Goal: Task Accomplishment & Management: Use online tool/utility

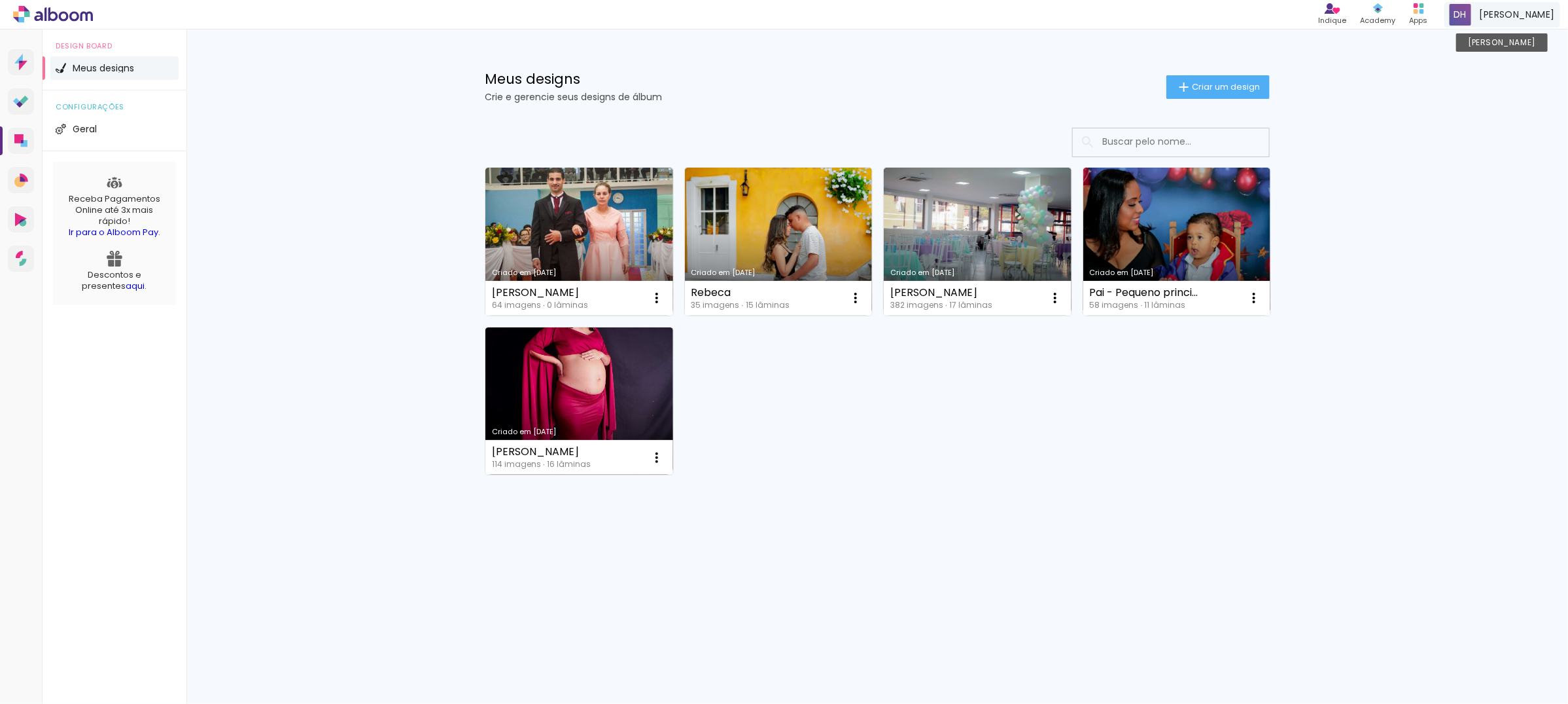
click at [1510, 10] on div "Danielle Conta Alboom" at bounding box center [1502, 14] width 116 height 25
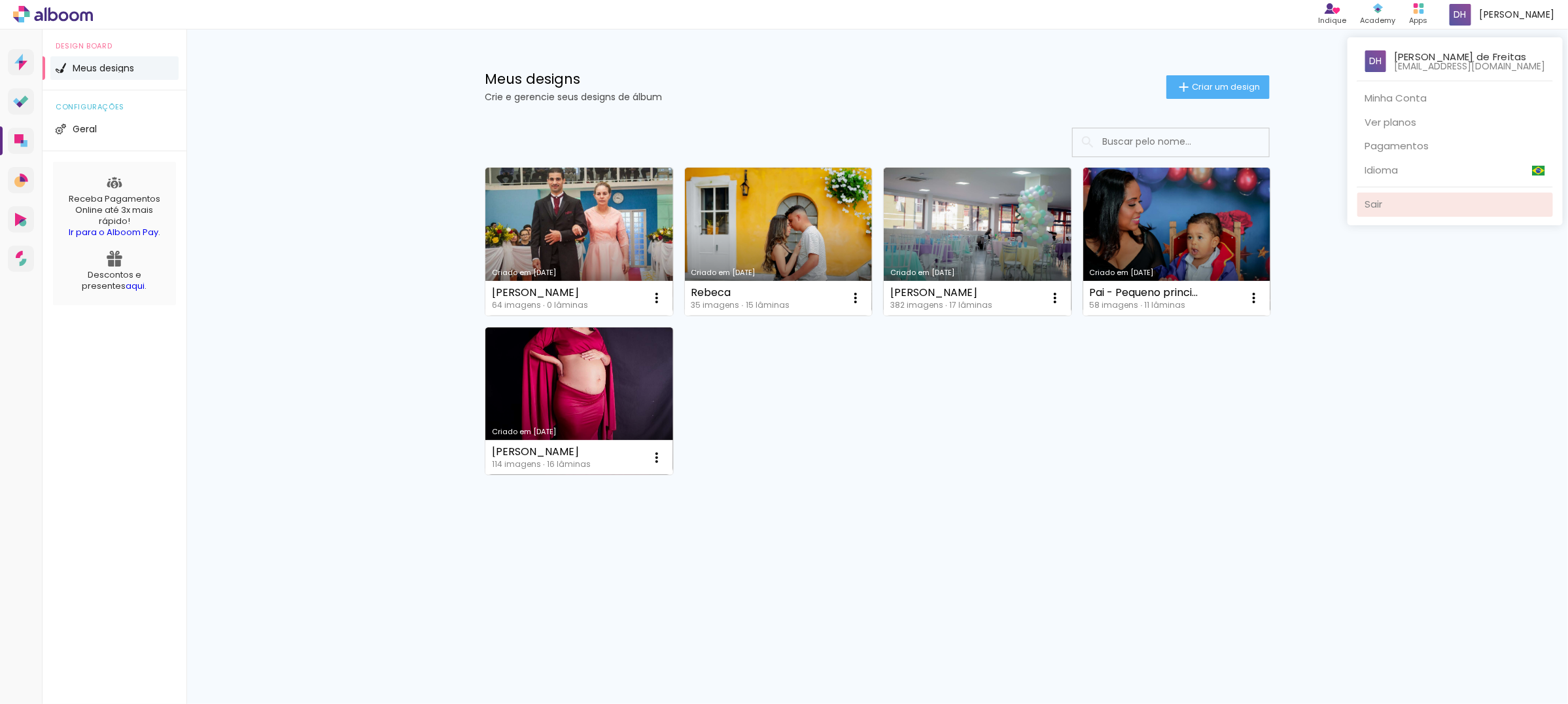
click at [1420, 203] on link "Sair" at bounding box center [1455, 204] width 196 height 24
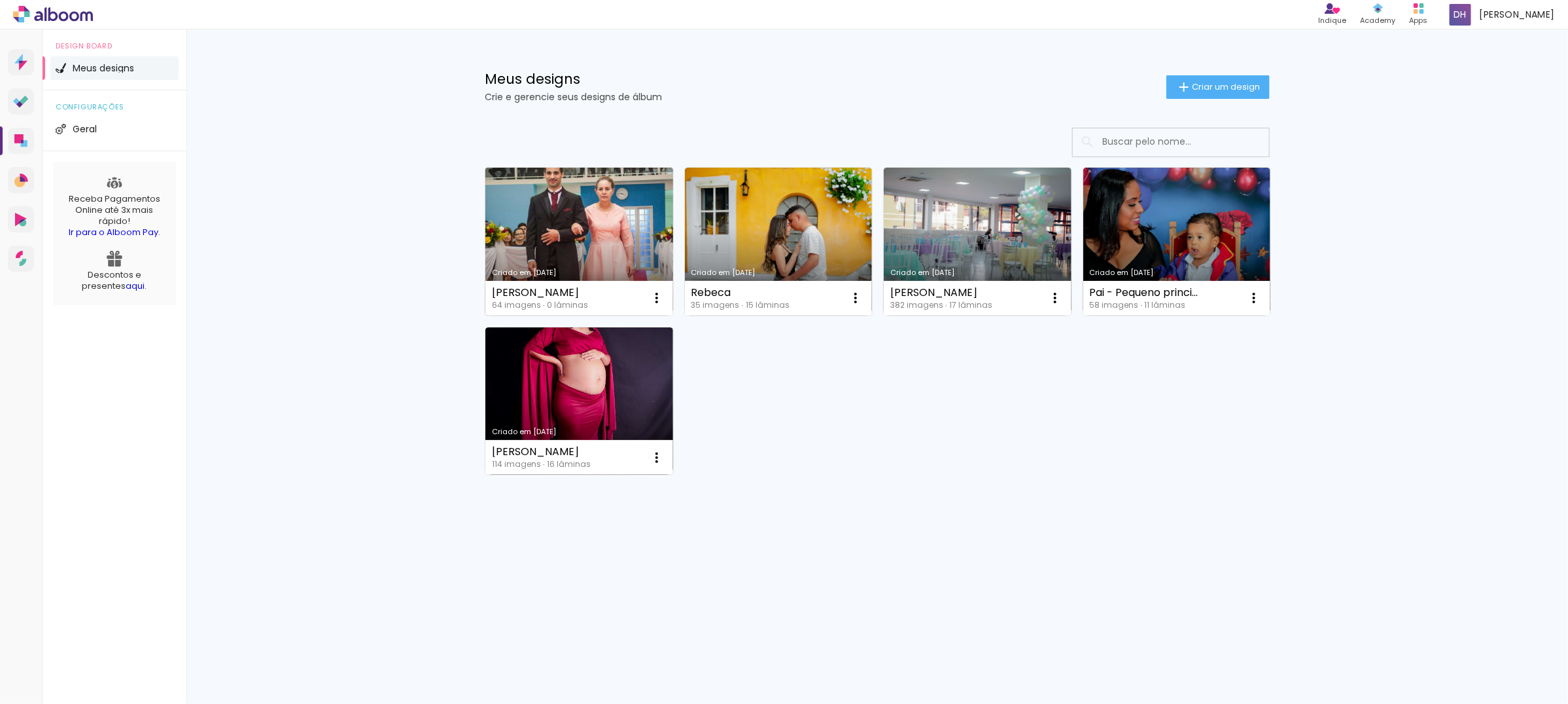
click at [548, 252] on link "Criado em [DATE]" at bounding box center [579, 242] width 188 height 148
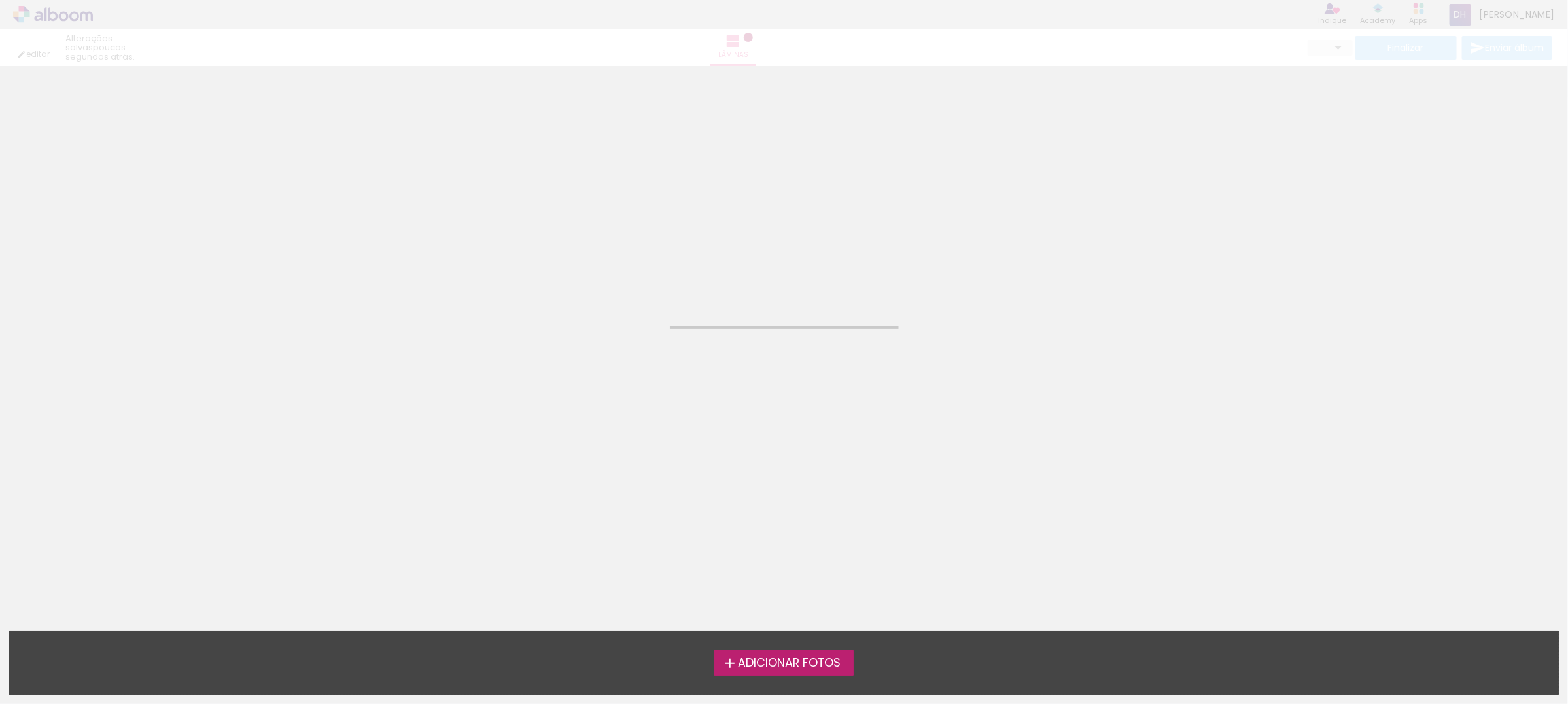
click at [548, 252] on neon-animated-pages "Confirmar Cancelar" at bounding box center [784, 385] width 1568 height 638
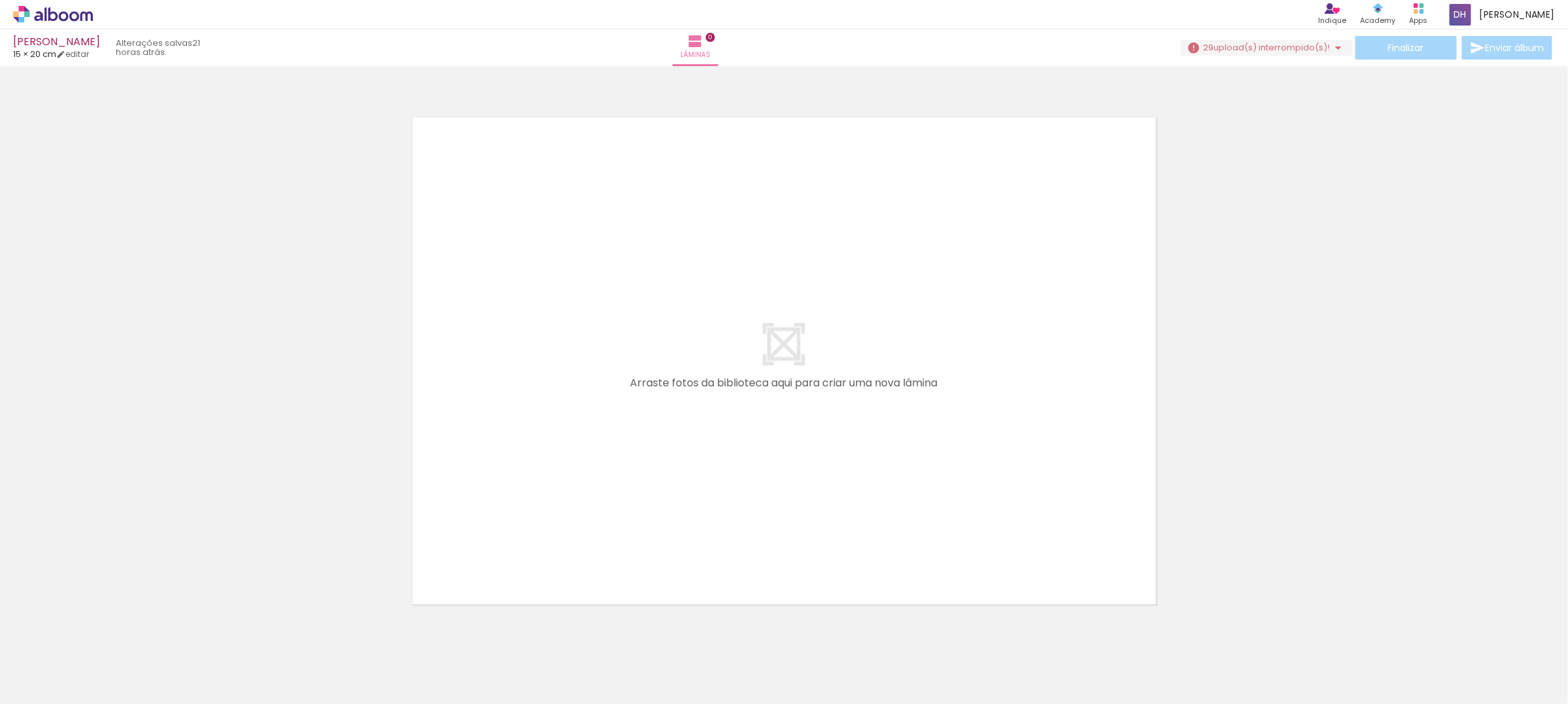
scroll to position [0, 462]
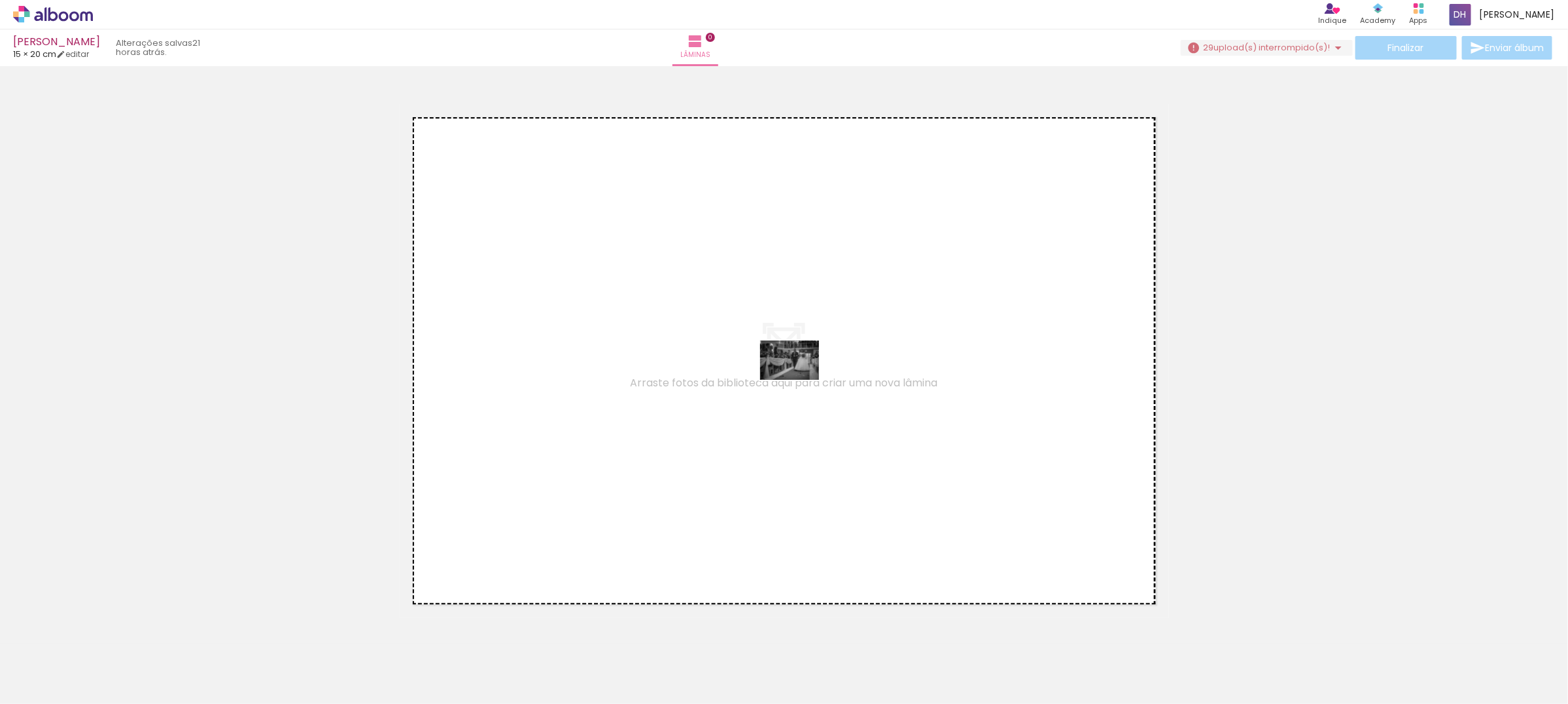
drag, startPoint x: 917, startPoint y: 666, endPoint x: 799, endPoint y: 379, distance: 310.3
click at [799, 379] on quentale-workspace at bounding box center [784, 352] width 1568 height 704
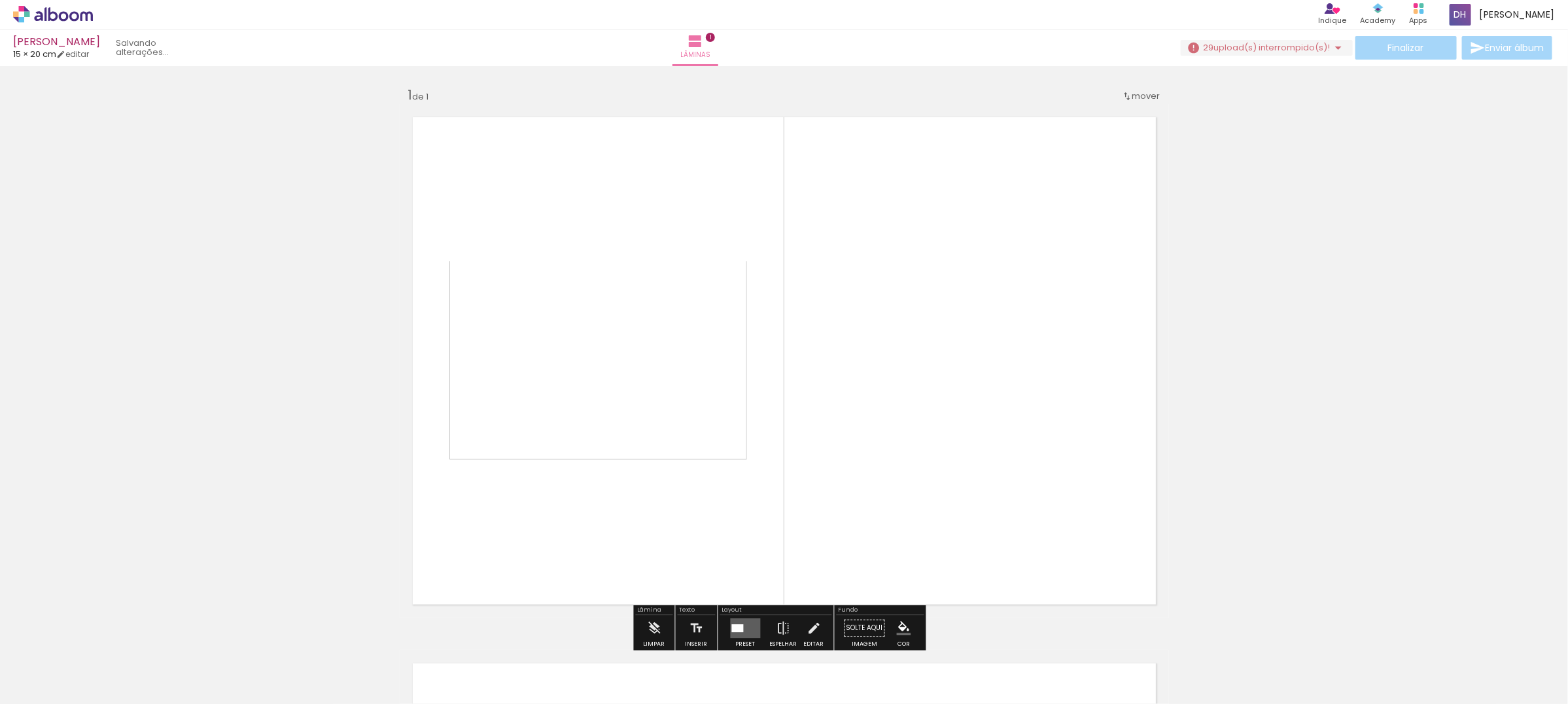
scroll to position [17, 0]
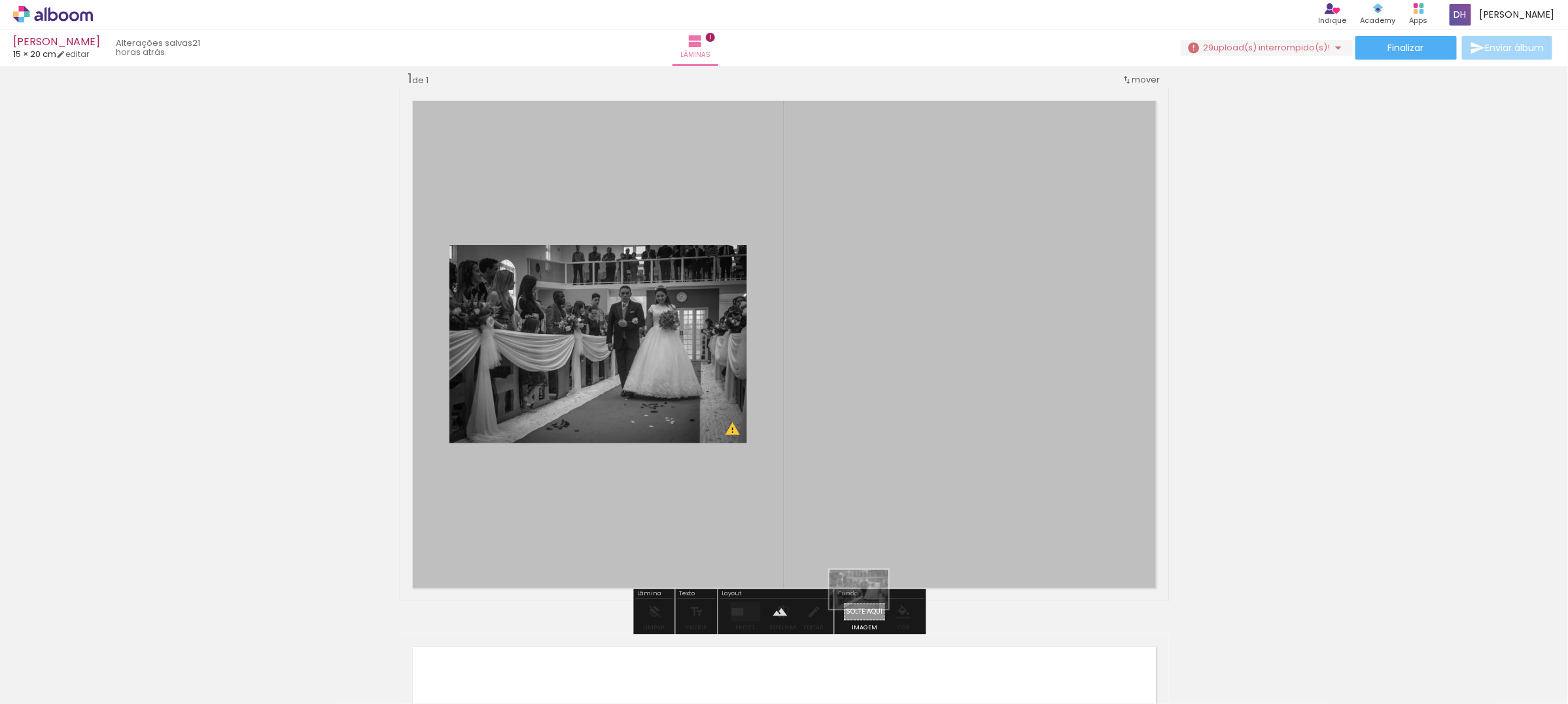
drag, startPoint x: 908, startPoint y: 648, endPoint x: 869, endPoint y: 609, distance: 55.2
click at [869, 609] on quentale-workspace at bounding box center [784, 352] width 1568 height 704
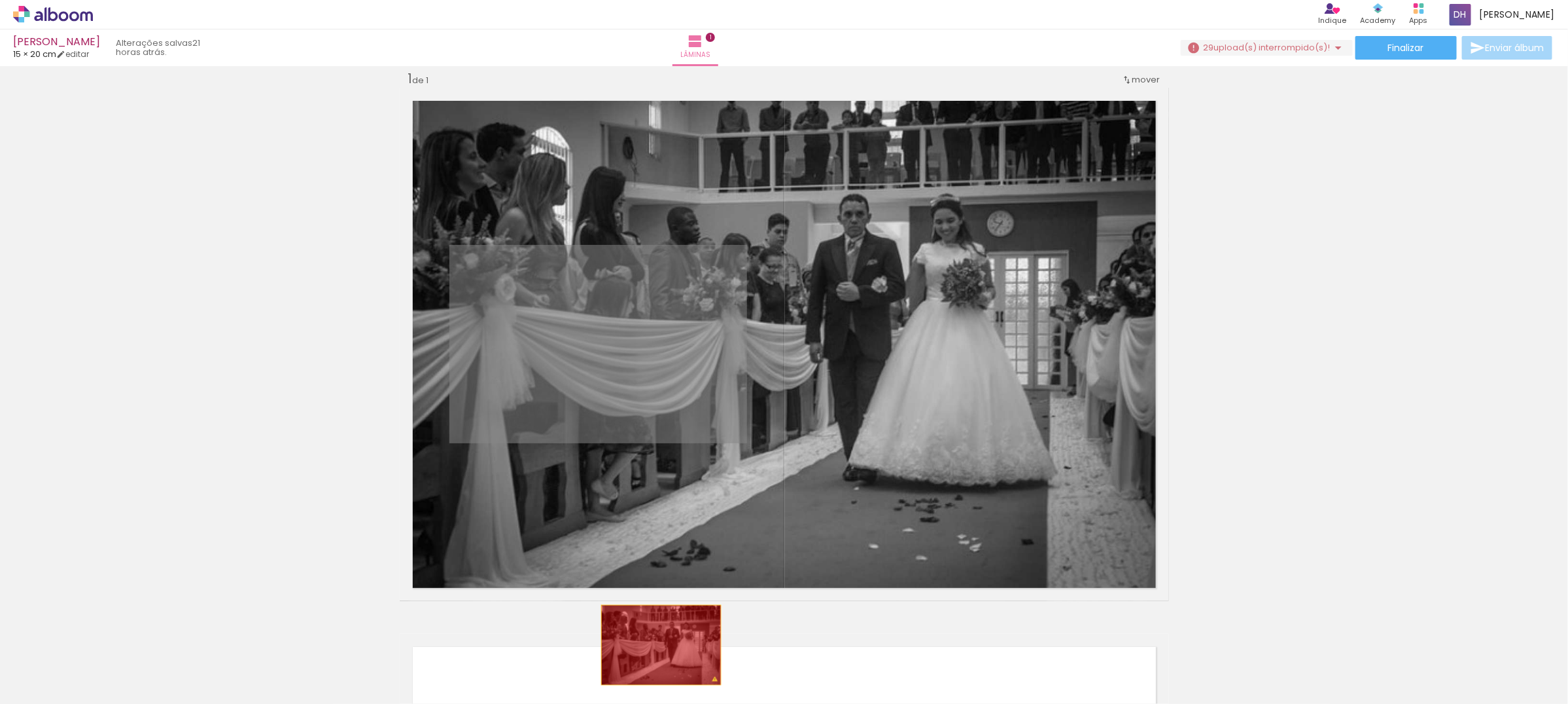
drag, startPoint x: 610, startPoint y: 350, endPoint x: 654, endPoint y: 653, distance: 306.2
click at [654, 653] on quentale-workspace at bounding box center [784, 352] width 1568 height 704
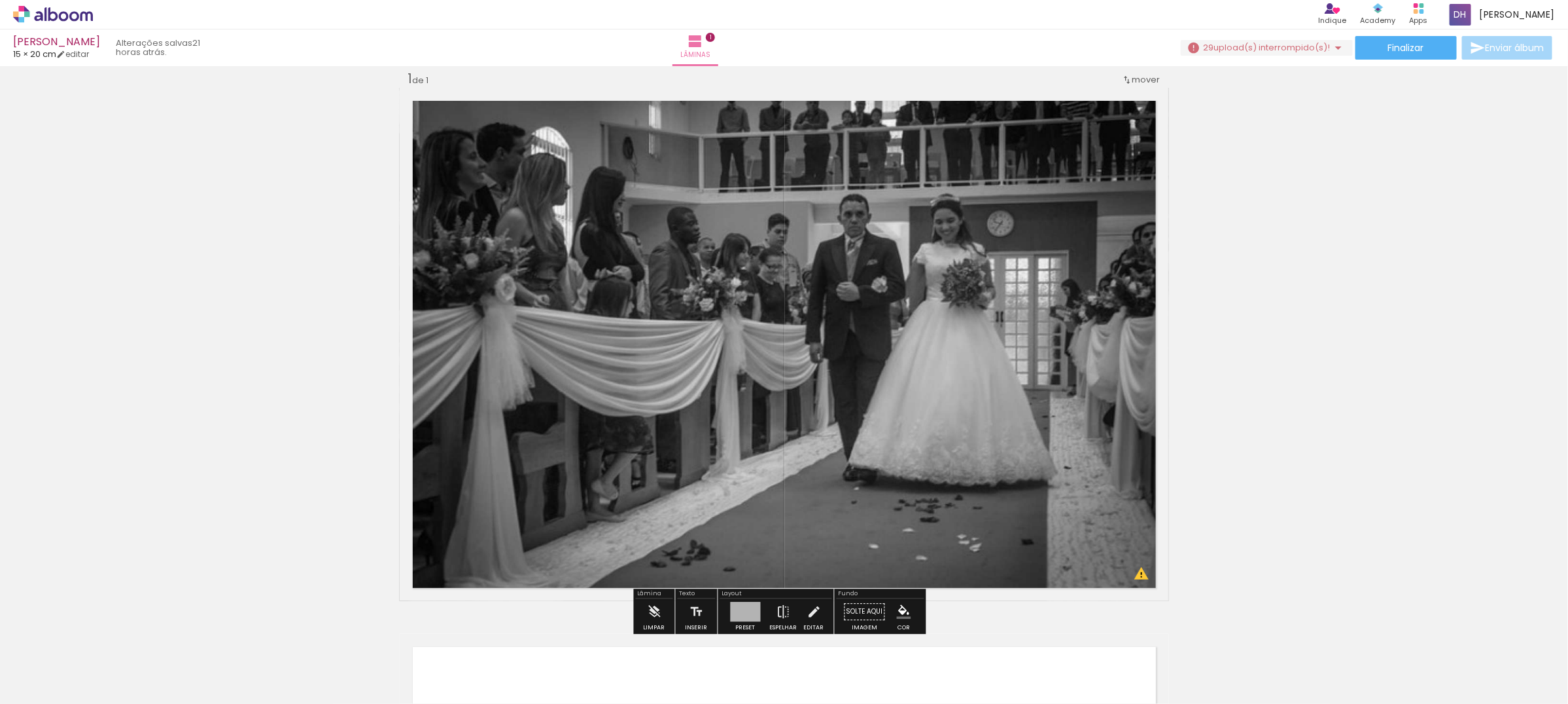
click at [836, 289] on quentale-layouter at bounding box center [784, 345] width 770 height 513
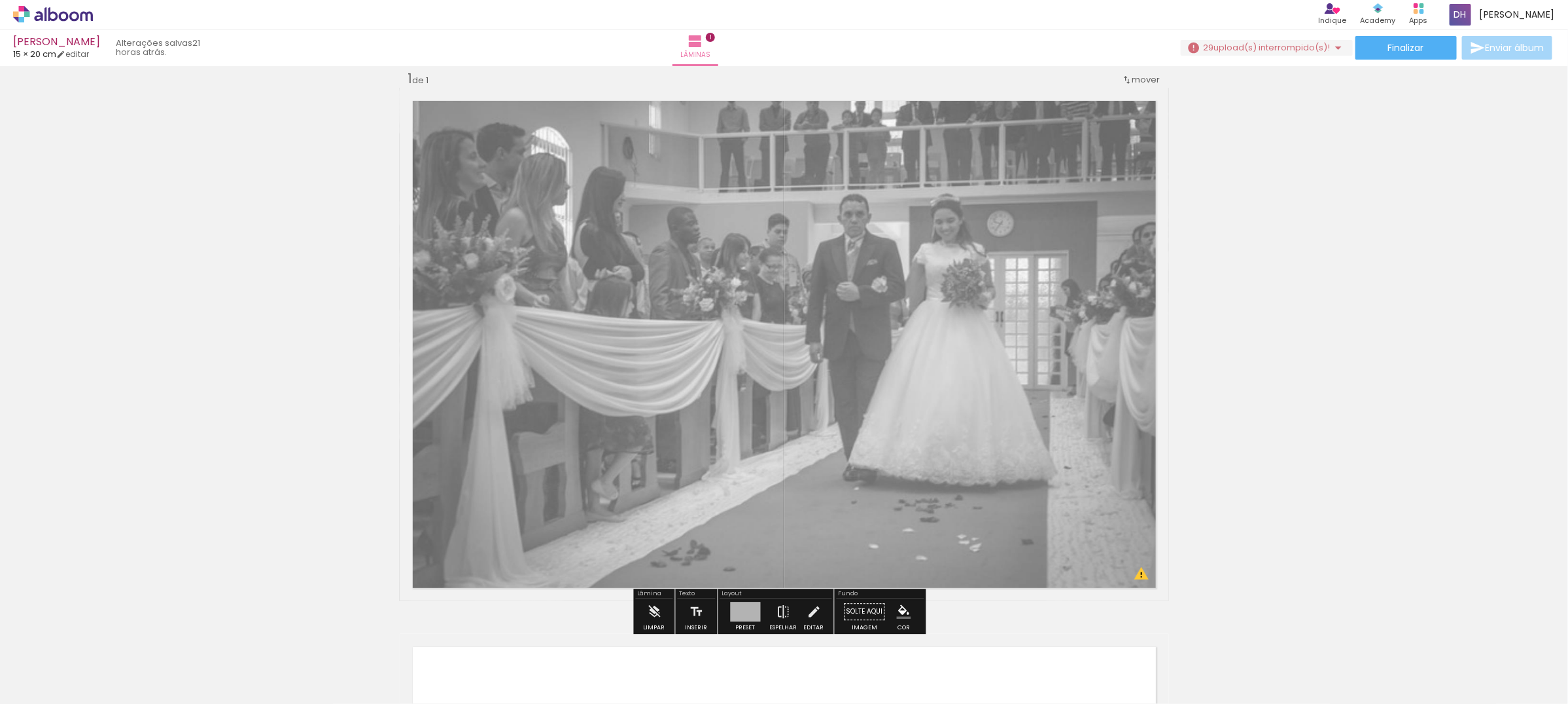
drag, startPoint x: 577, startPoint y: 122, endPoint x: 556, endPoint y: 123, distance: 21.0
type paper-slider "60"
click at [561, 123] on div at bounding box center [571, 121] width 21 height 21
click at [1345, 228] on div "Inserir lâmina 1 de 1 O Designbox precisará aumentar a sua imagem em 542% para …" at bounding box center [784, 600] width 1568 height 1092
click at [1251, 300] on div "Inserir lâmina 1 de 1 O Designbox precisará aumentar a sua imagem em 542% para …" at bounding box center [784, 600] width 1568 height 1092
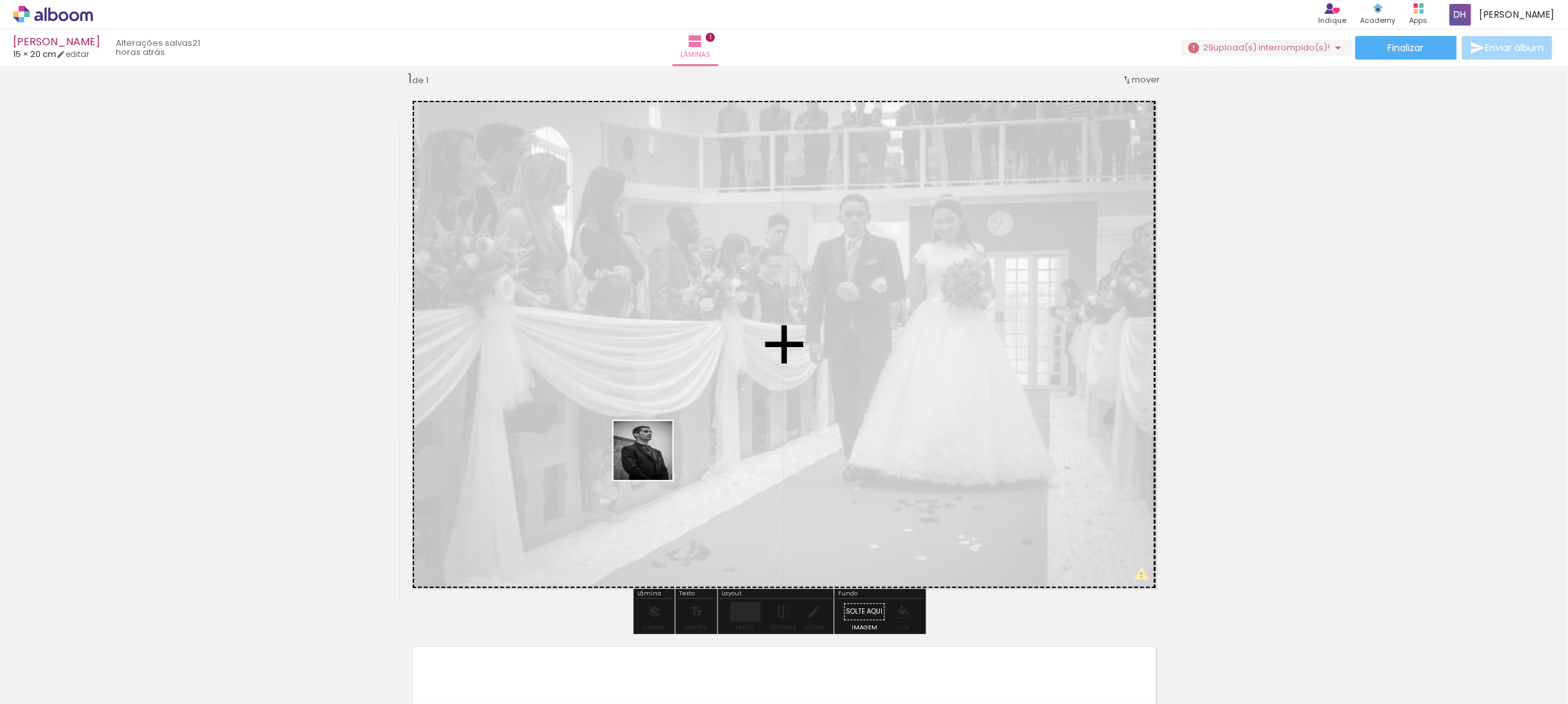
drag, startPoint x: 657, startPoint y: 479, endPoint x: 785, endPoint y: 619, distance: 189.7
click at [653, 452] on quentale-workspace at bounding box center [784, 352] width 1568 height 704
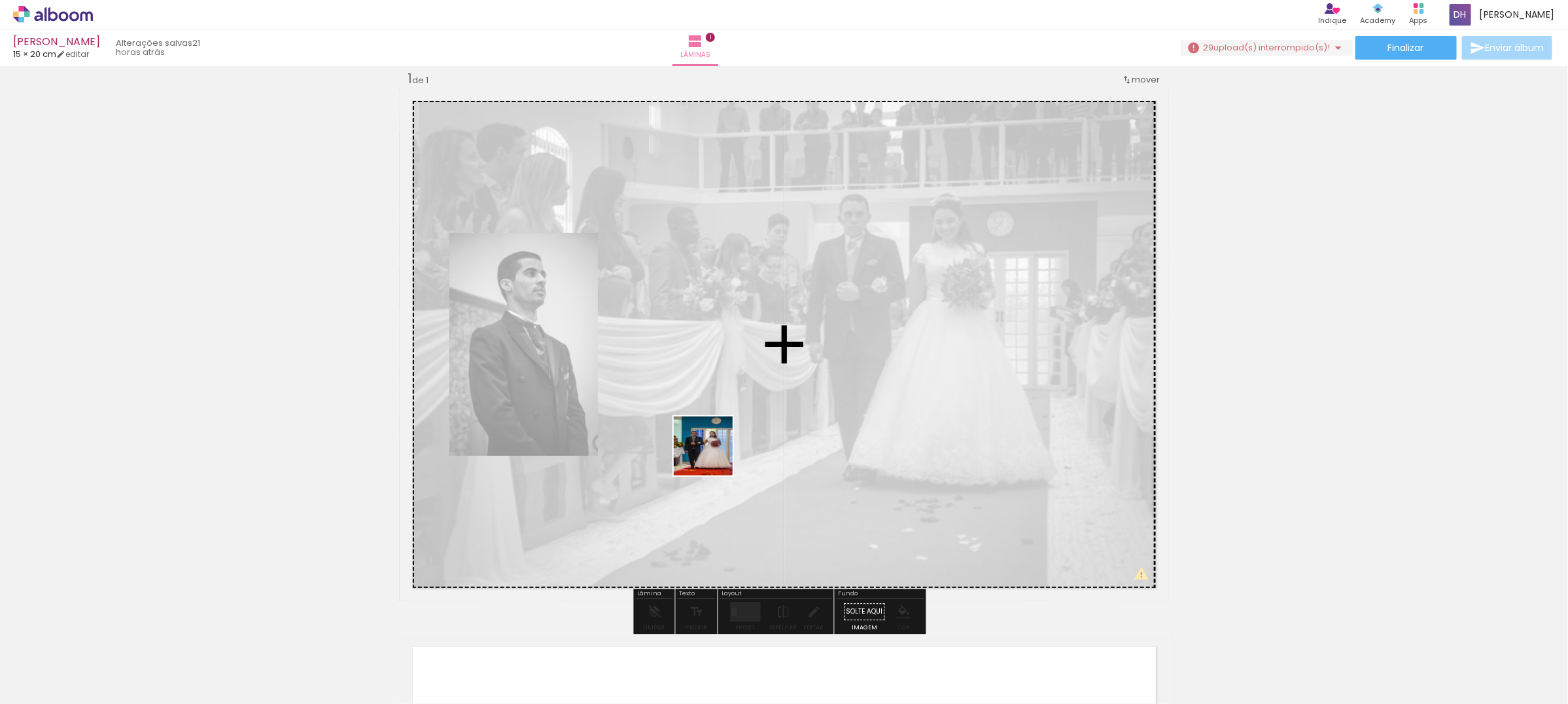
drag, startPoint x: 780, startPoint y: 668, endPoint x: 713, endPoint y: 456, distance: 222.3
click at [713, 456] on quentale-workspace at bounding box center [784, 352] width 1568 height 704
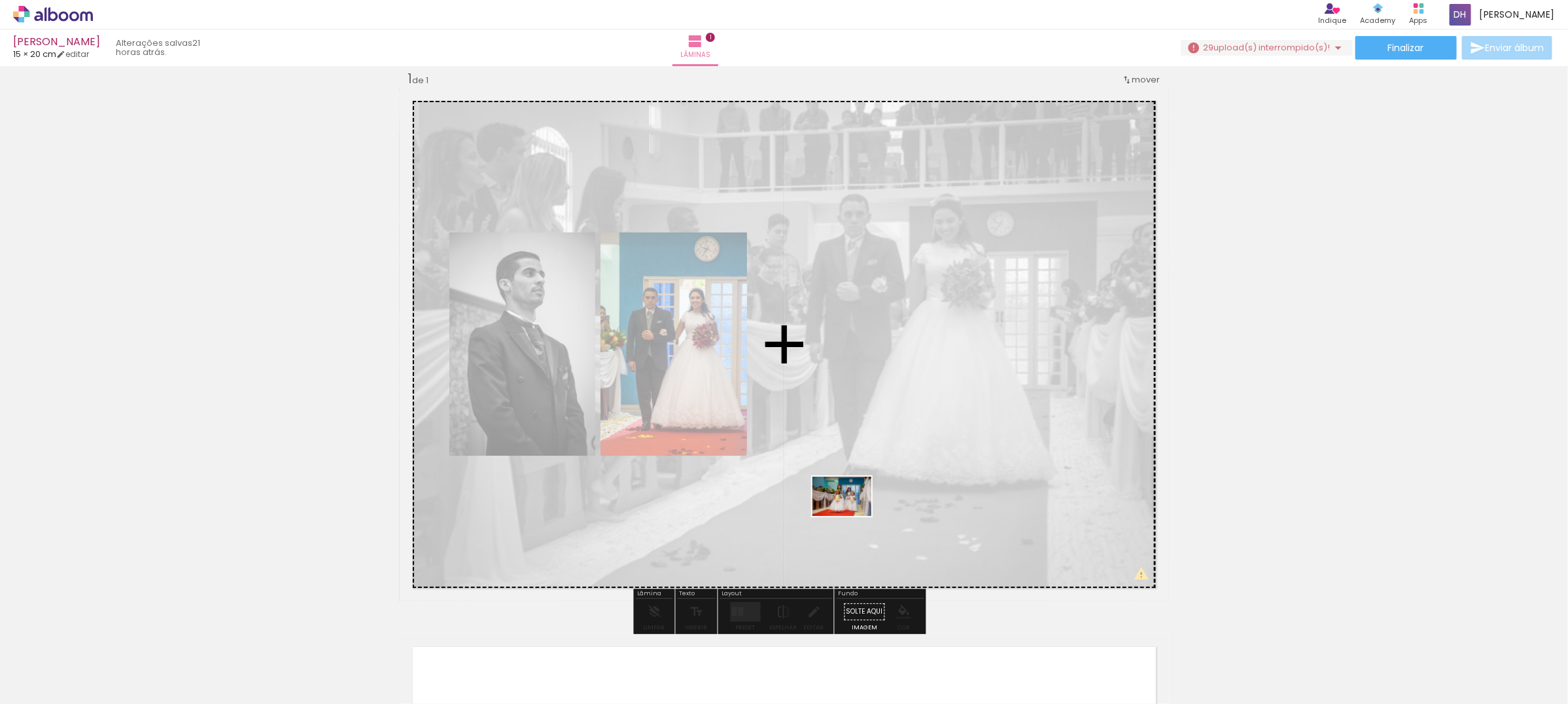
drag, startPoint x: 854, startPoint y: 675, endPoint x: 851, endPoint y: 516, distance: 159.0
click at [851, 516] on quentale-workspace at bounding box center [784, 352] width 1568 height 704
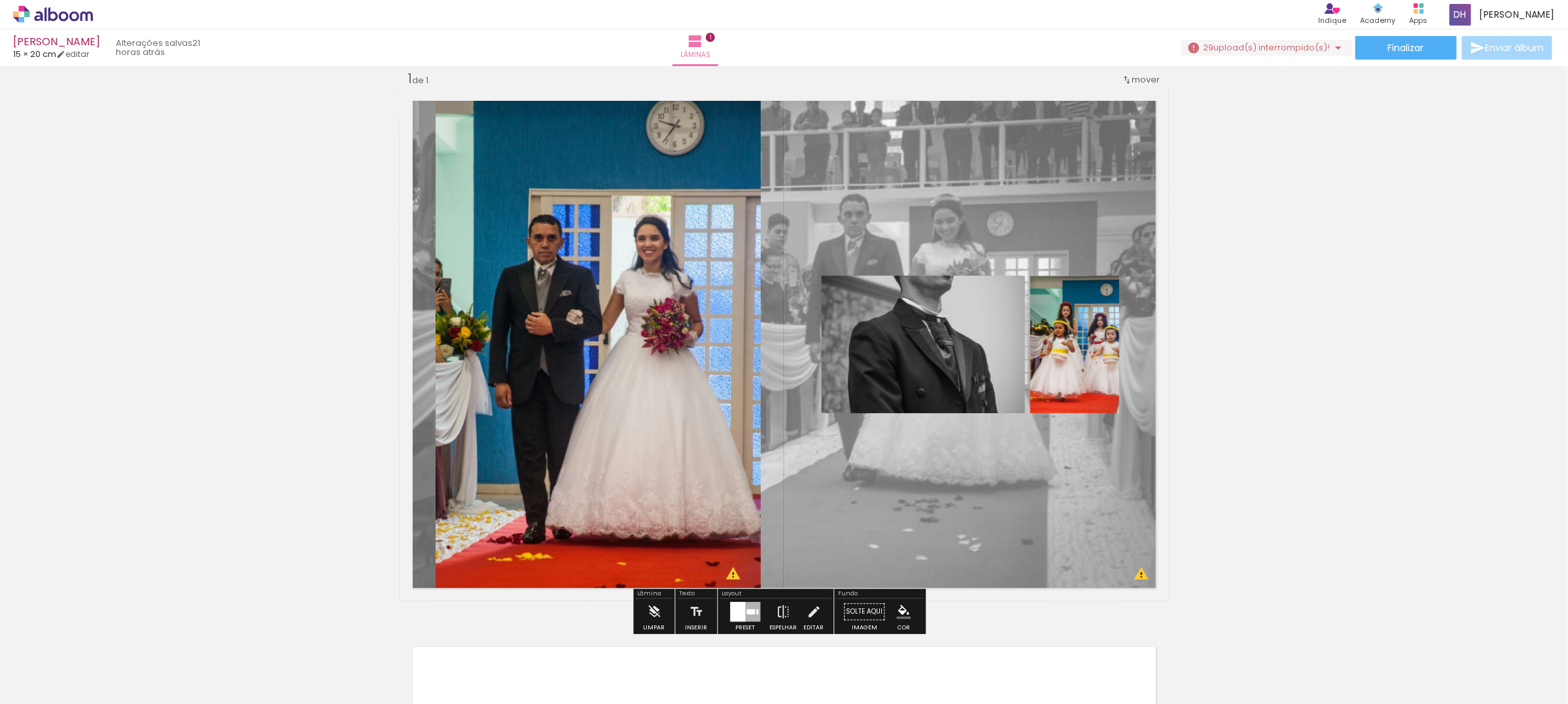
click at [759, 607] on div at bounding box center [745, 611] width 36 height 26
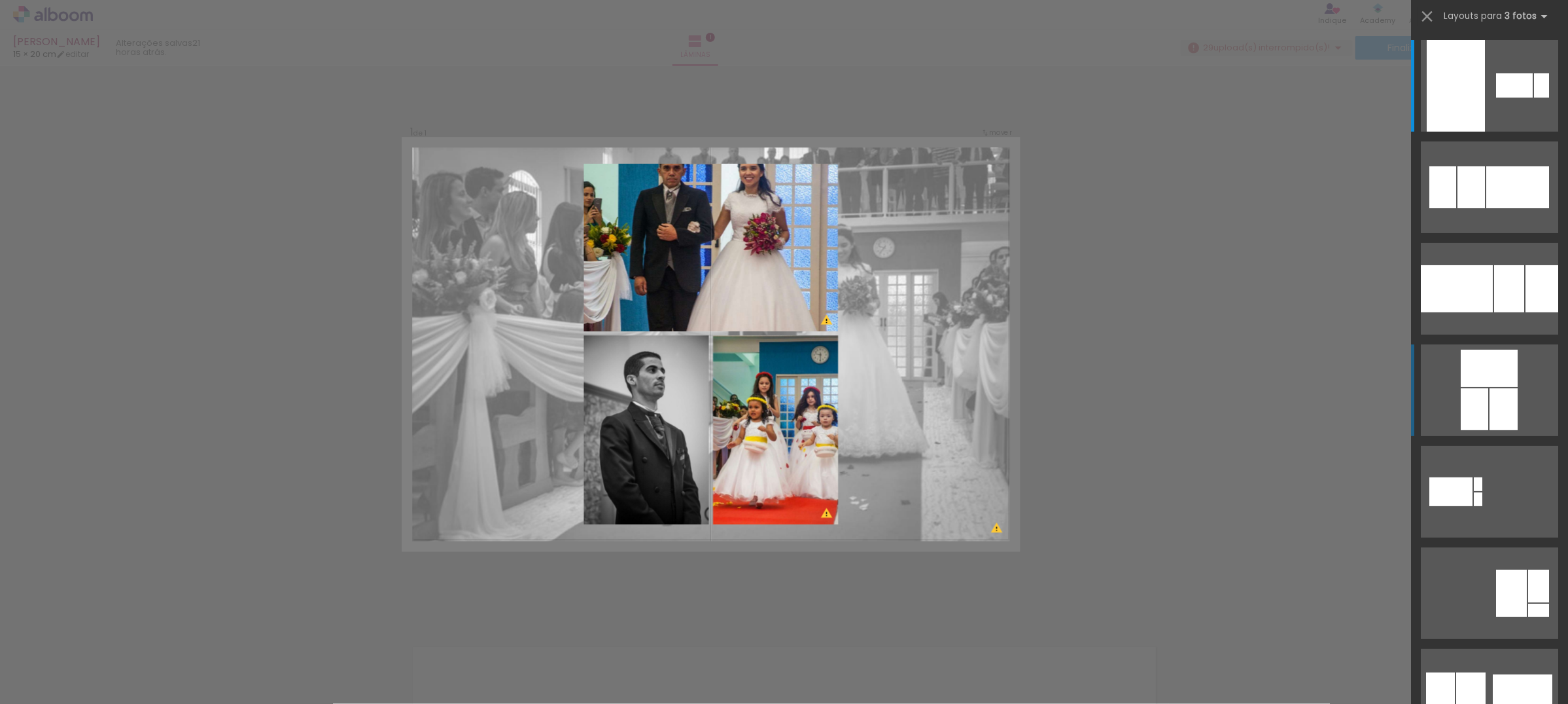
scroll to position [245, 0]
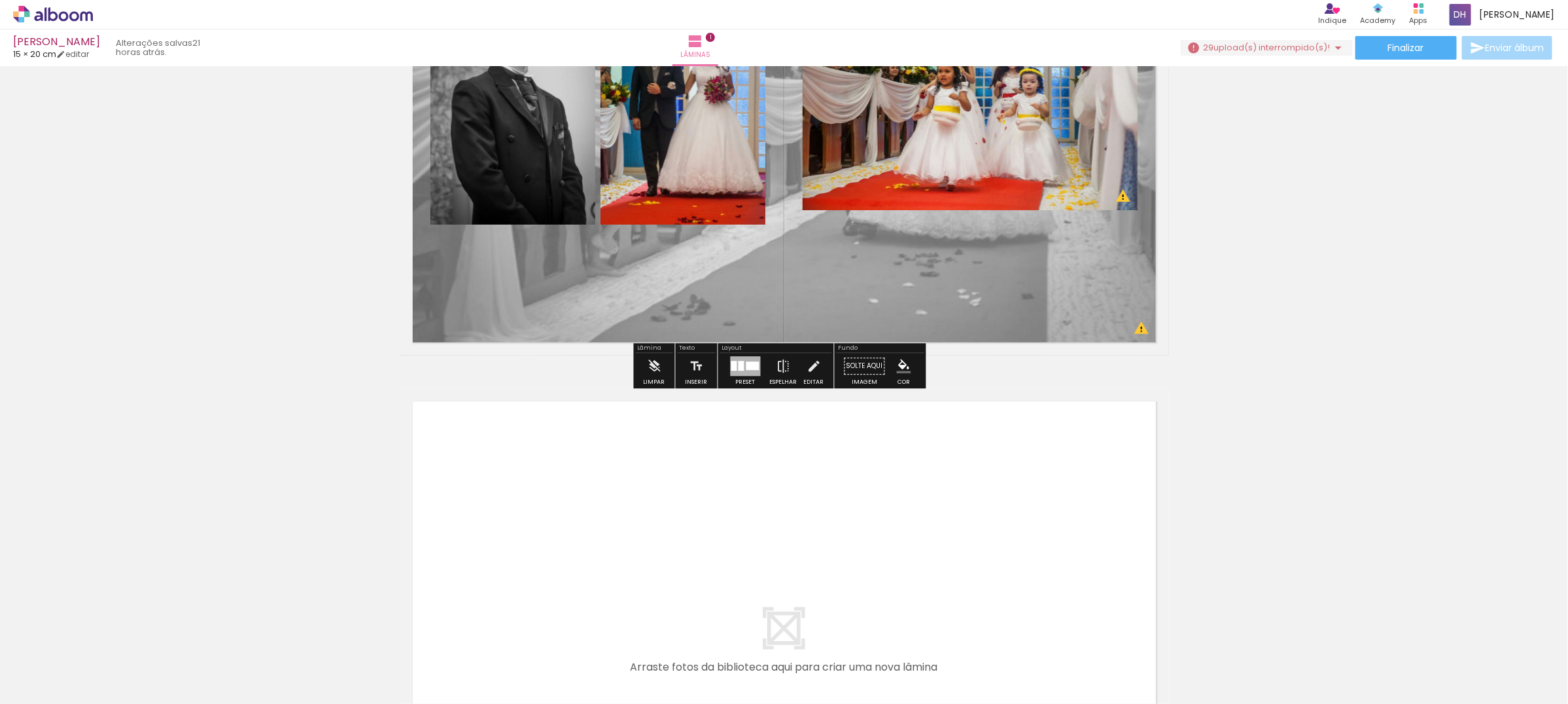
scroll to position [17, 0]
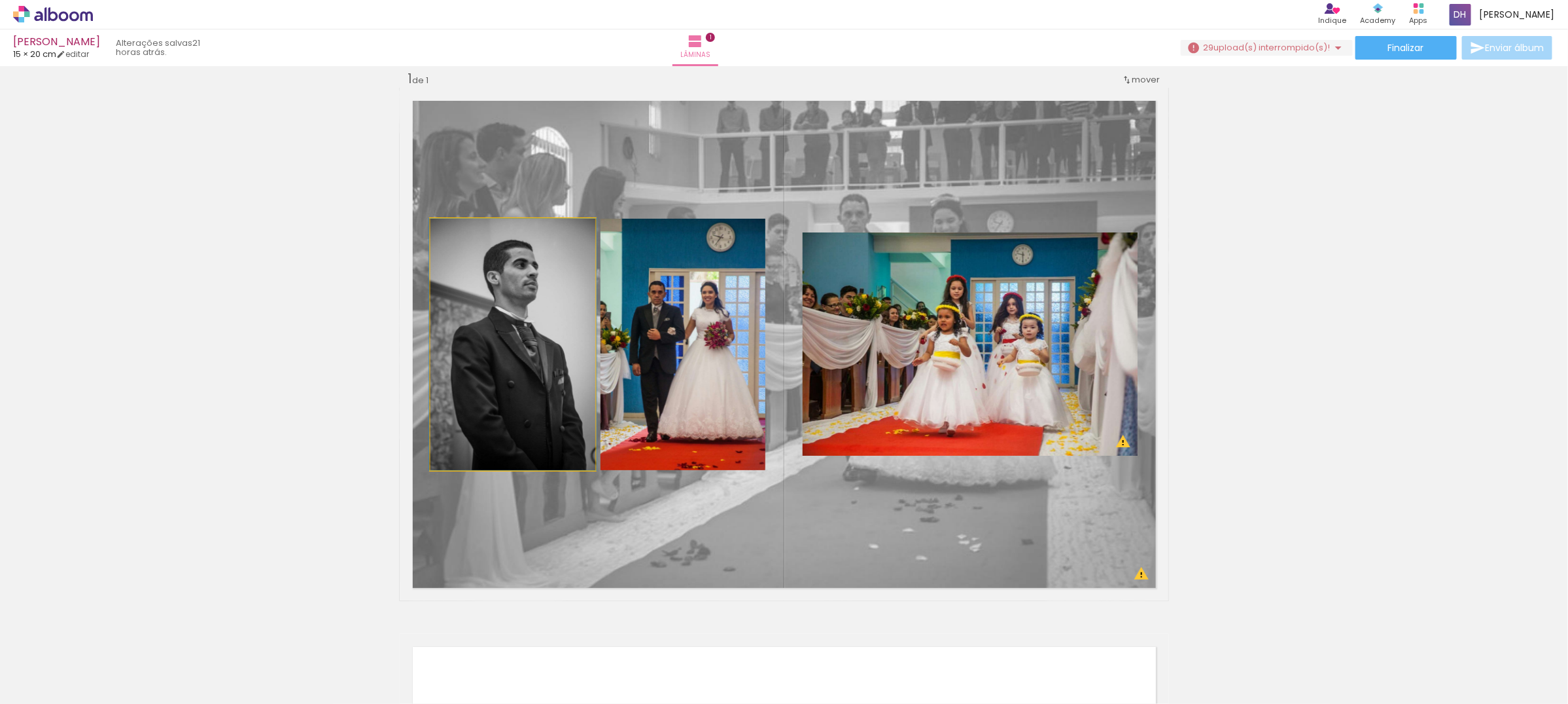
click at [546, 398] on quentale-photo at bounding box center [513, 344] width 165 height 251
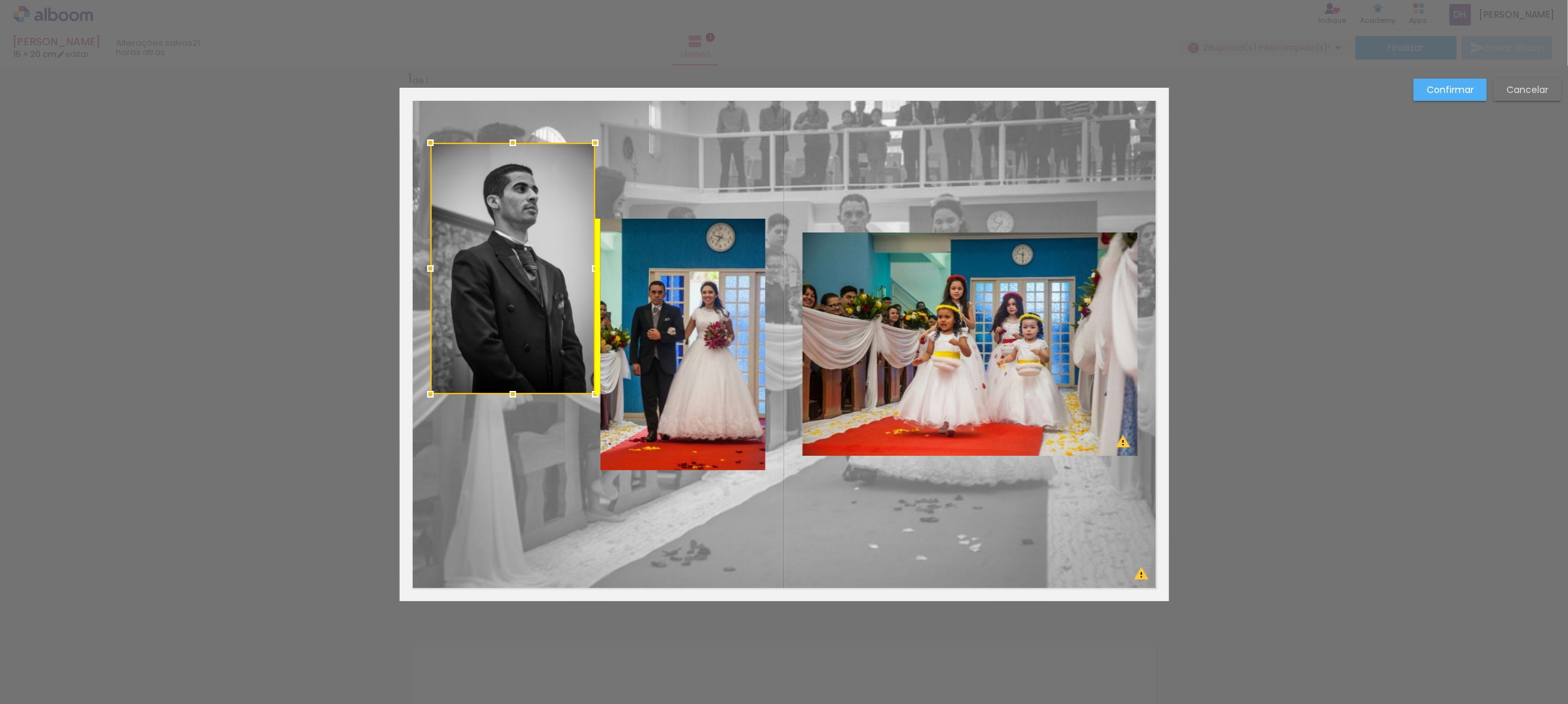
drag, startPoint x: 524, startPoint y: 360, endPoint x: 534, endPoint y: 284, distance: 76.7
click at [534, 284] on div at bounding box center [513, 268] width 165 height 251
click at [731, 308] on quentale-photo at bounding box center [684, 344] width 165 height 251
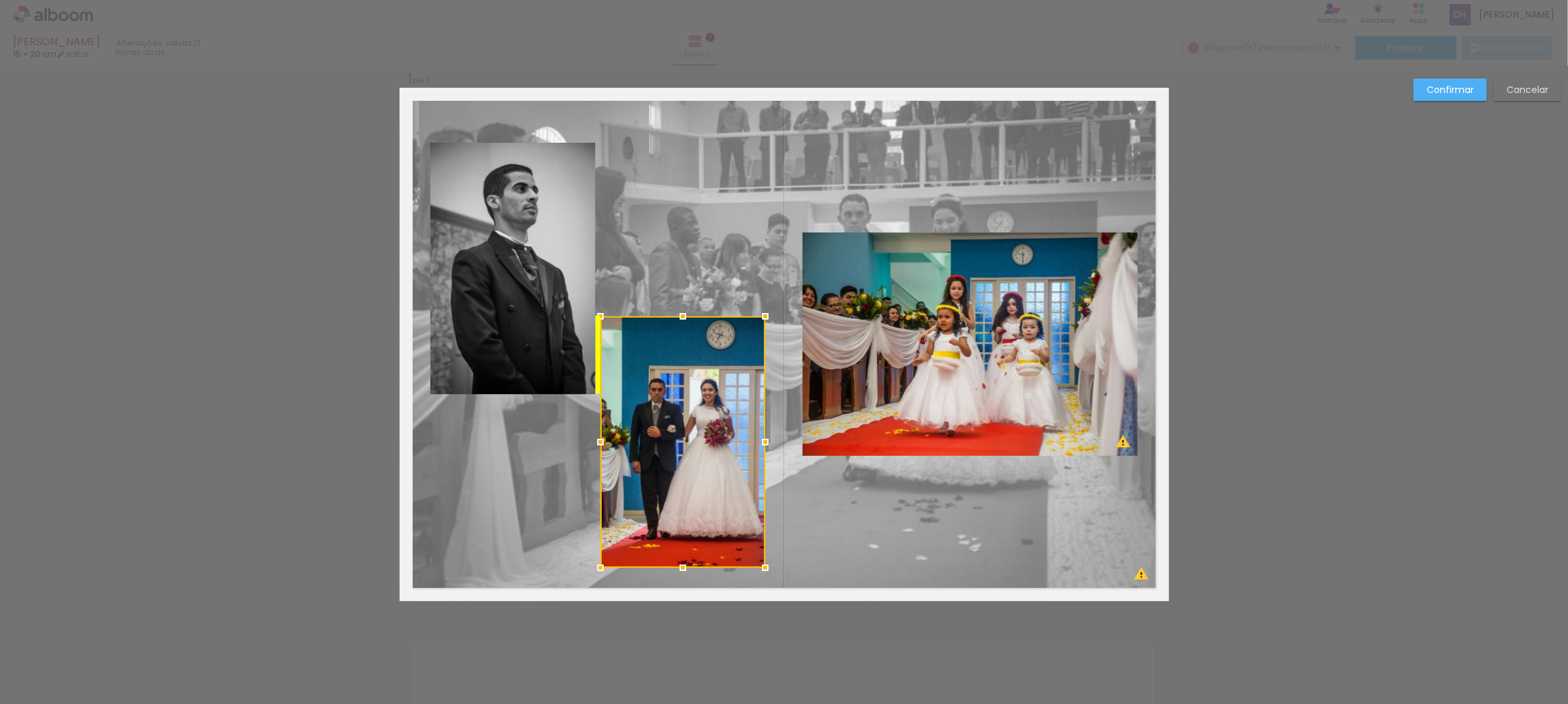
drag, startPoint x: 731, startPoint y: 308, endPoint x: 727, endPoint y: 405, distance: 97.1
click at [727, 405] on div at bounding box center [684, 441] width 165 height 251
click at [907, 358] on quentale-photo at bounding box center [970, 344] width 335 height 223
click at [765, 358] on div at bounding box center [684, 441] width 165 height 251
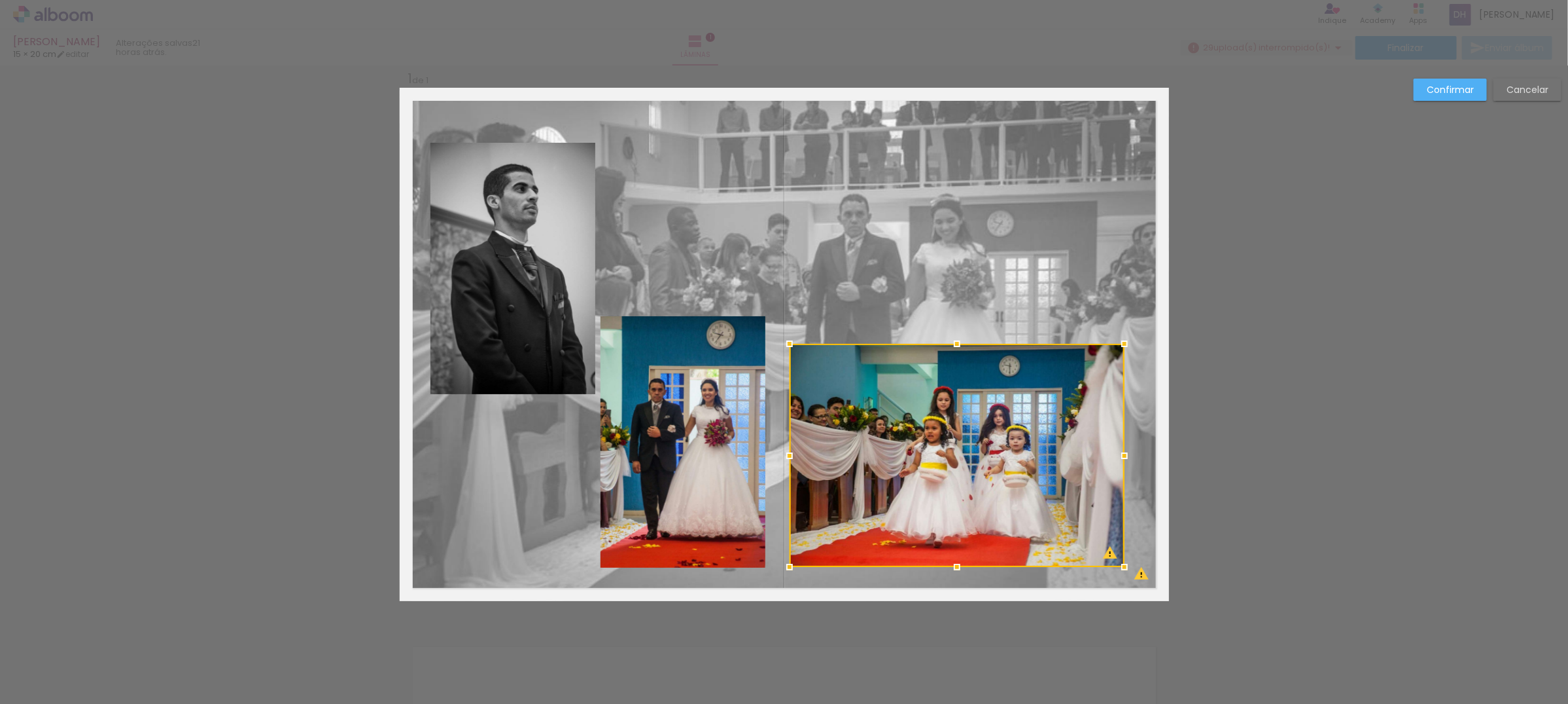
drag, startPoint x: 959, startPoint y: 318, endPoint x: 946, endPoint y: 429, distance: 111.8
click at [946, 429] on div at bounding box center [957, 455] width 335 height 223
click at [0, 0] on slot "Confirmar" at bounding box center [0, 0] width 0 height 0
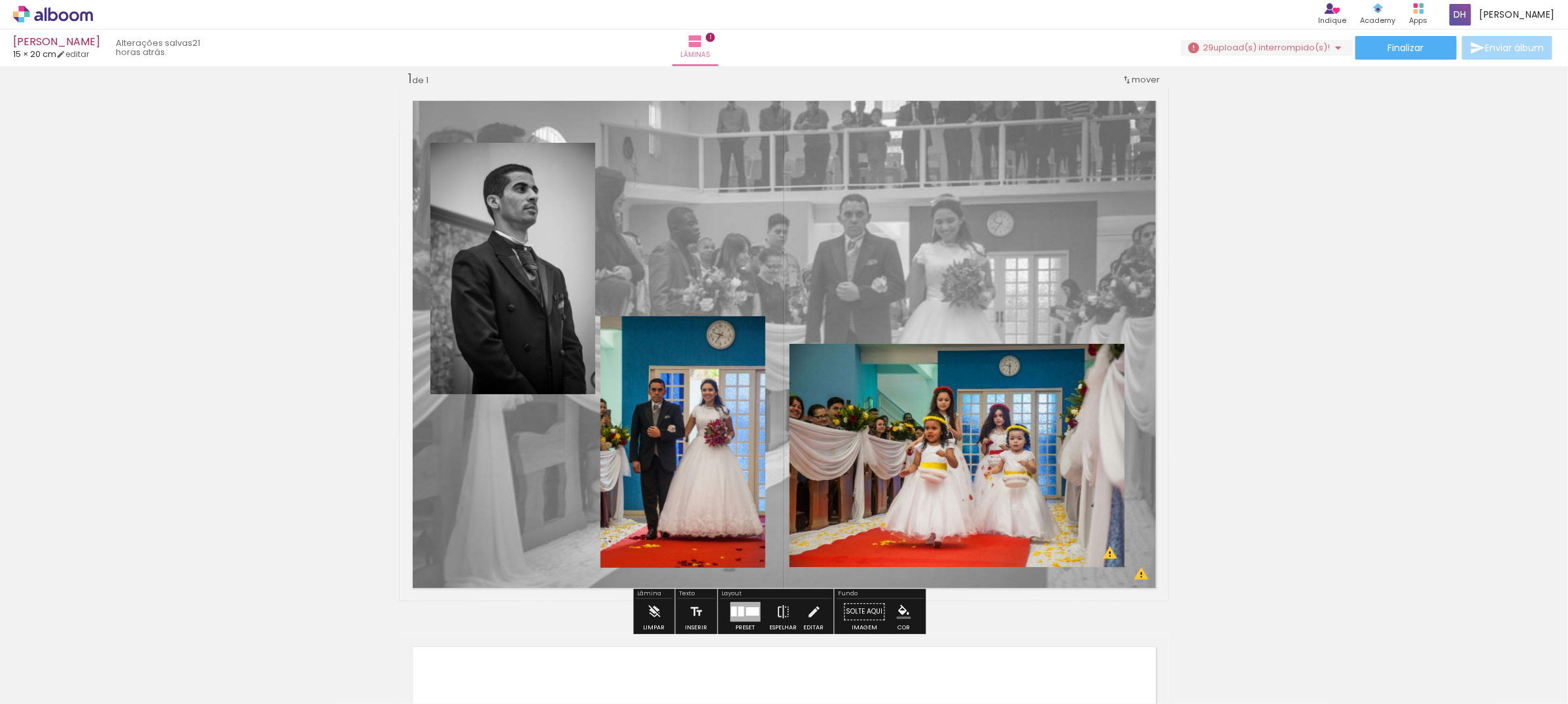
scroll to position [507, 0]
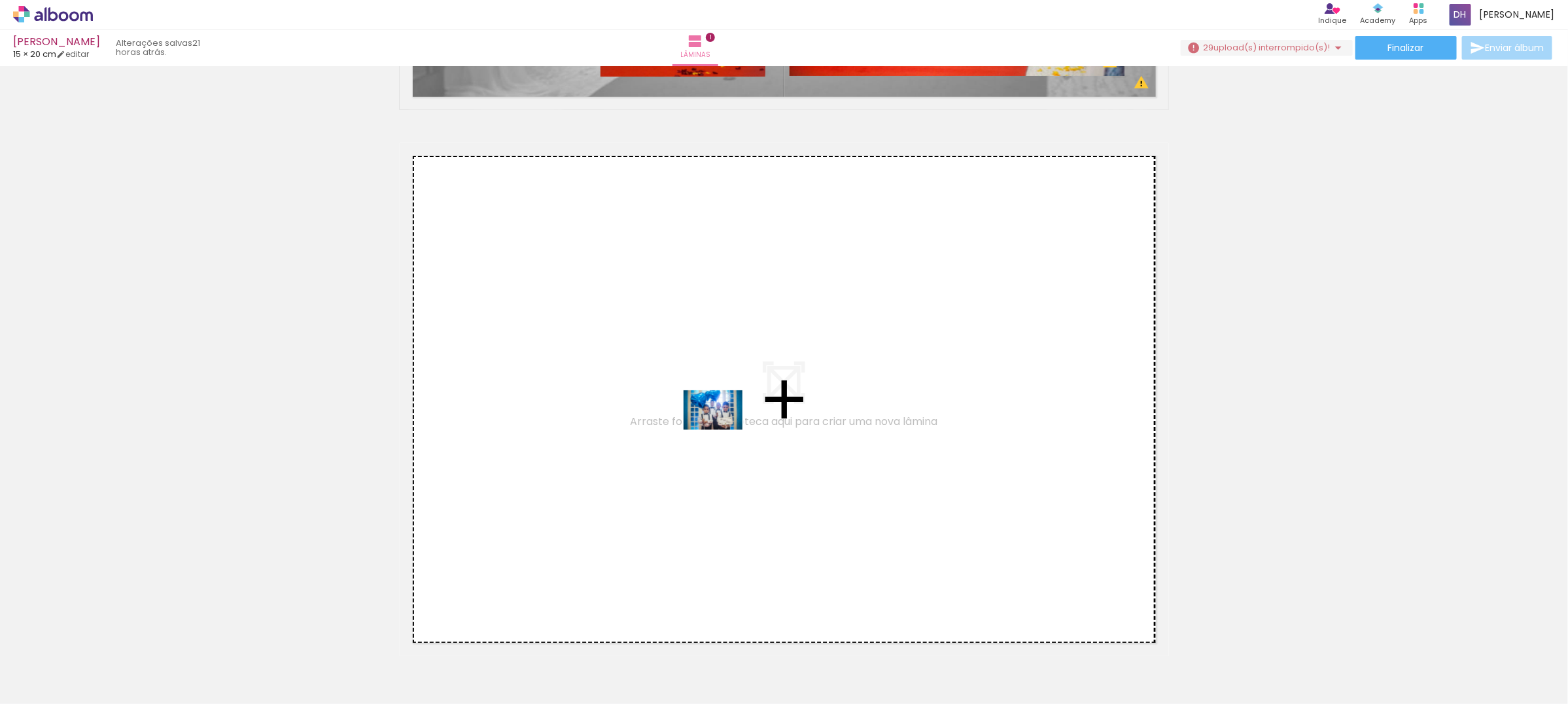
drag, startPoint x: 616, startPoint y: 675, endPoint x: 723, endPoint y: 429, distance: 268.3
click at [723, 429] on quentale-workspace at bounding box center [784, 352] width 1568 height 704
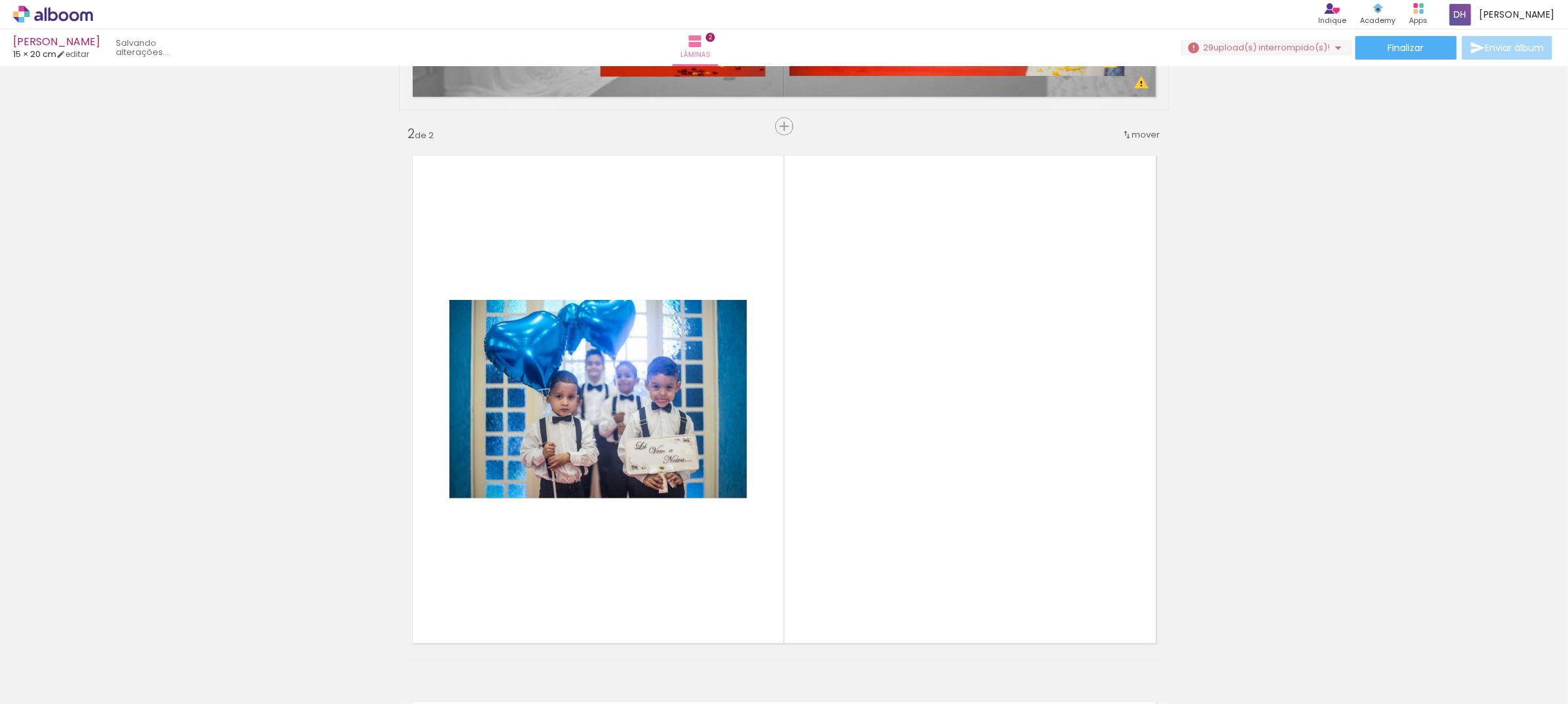
scroll to position [563, 0]
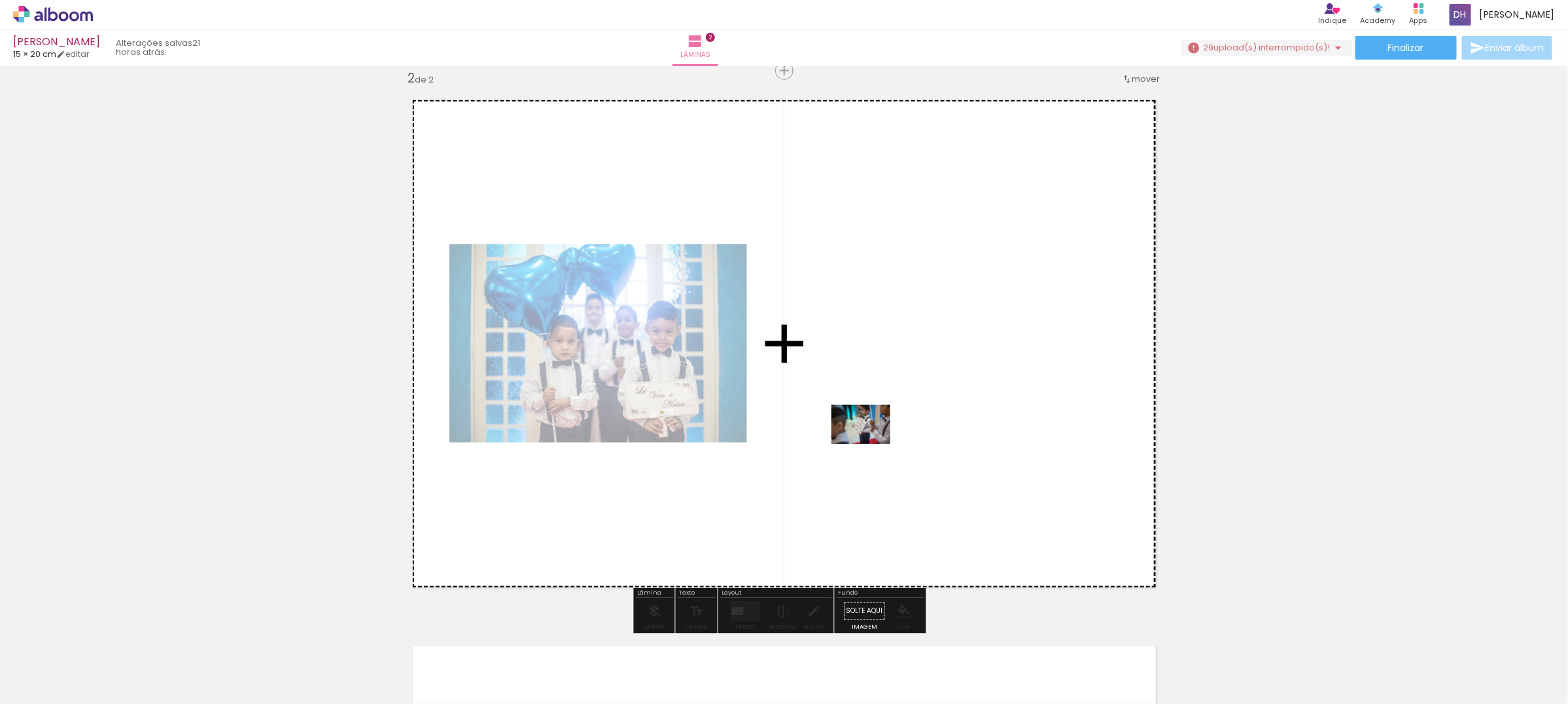
drag, startPoint x: 548, startPoint y: 672, endPoint x: 871, endPoint y: 444, distance: 395.4
click at [871, 444] on quentale-workspace at bounding box center [784, 352] width 1568 height 704
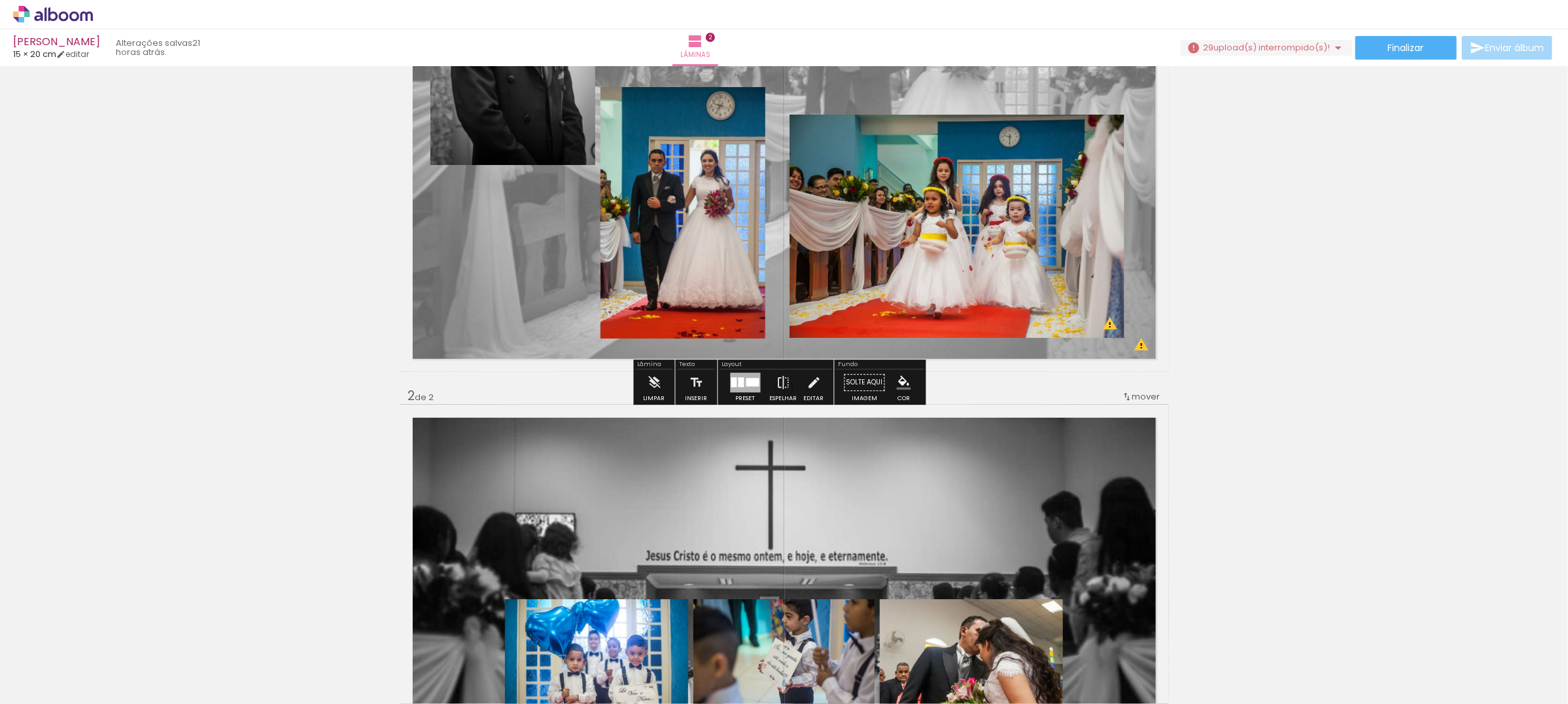
scroll to position [982, 0]
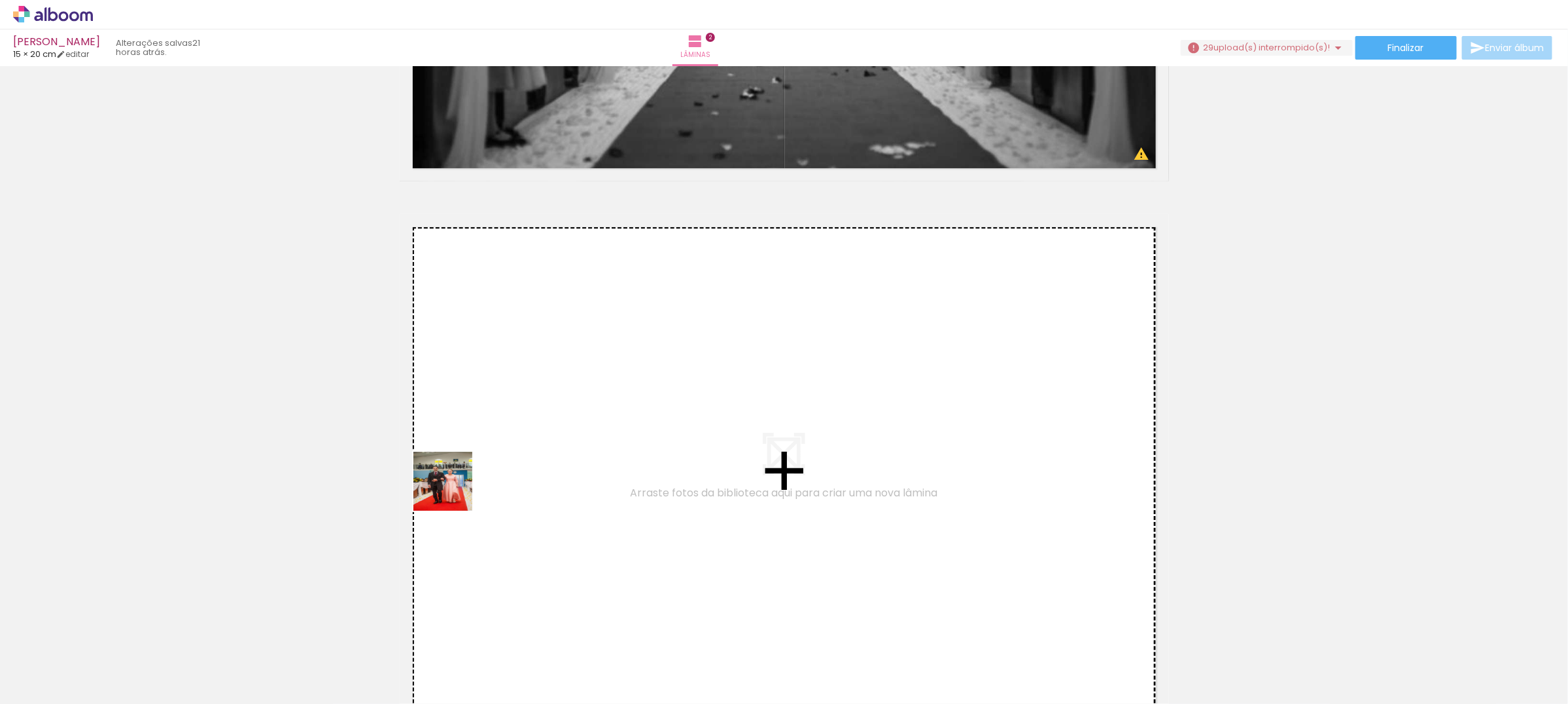
drag, startPoint x: 135, startPoint y: 678, endPoint x: 453, endPoint y: 491, distance: 368.9
click at [453, 491] on quentale-workspace at bounding box center [784, 352] width 1568 height 704
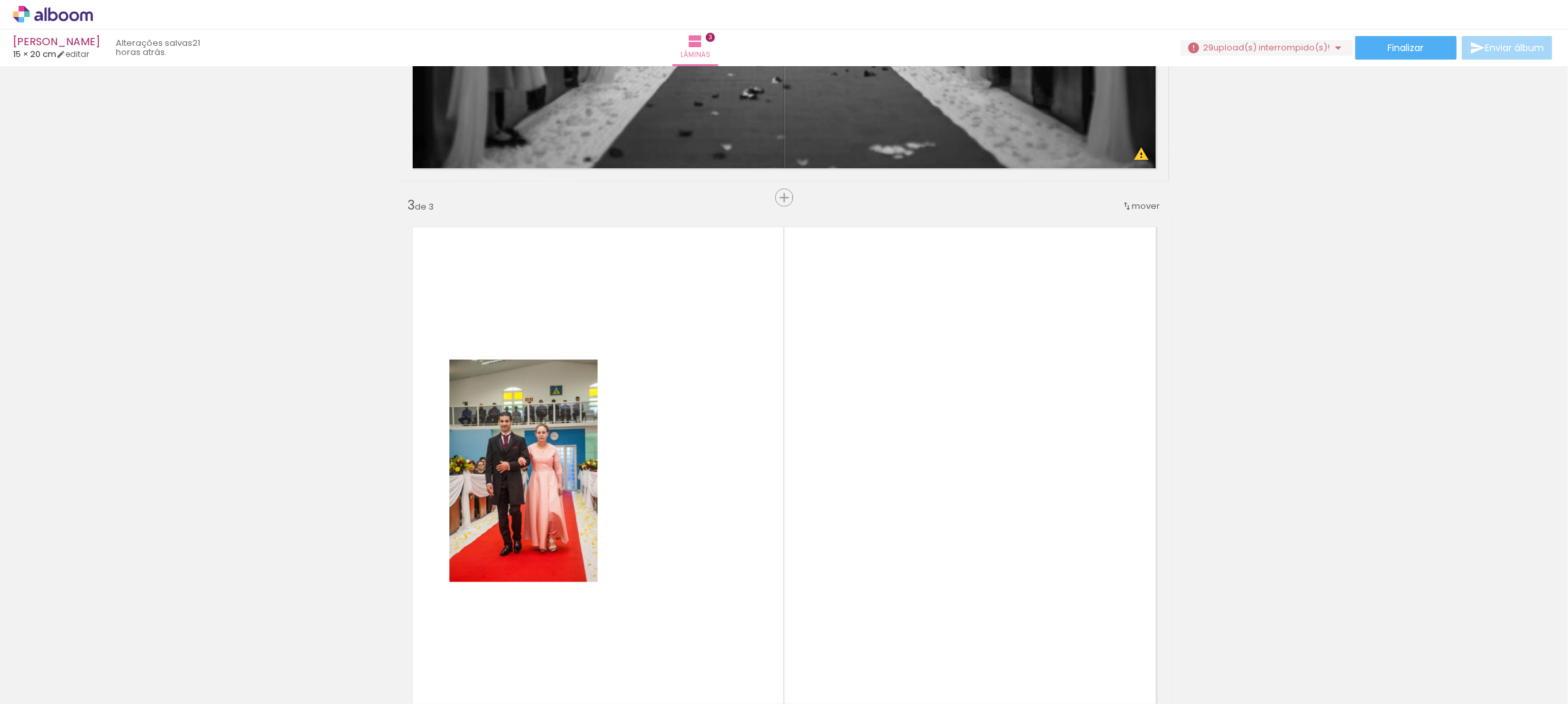
scroll to position [1108, 0]
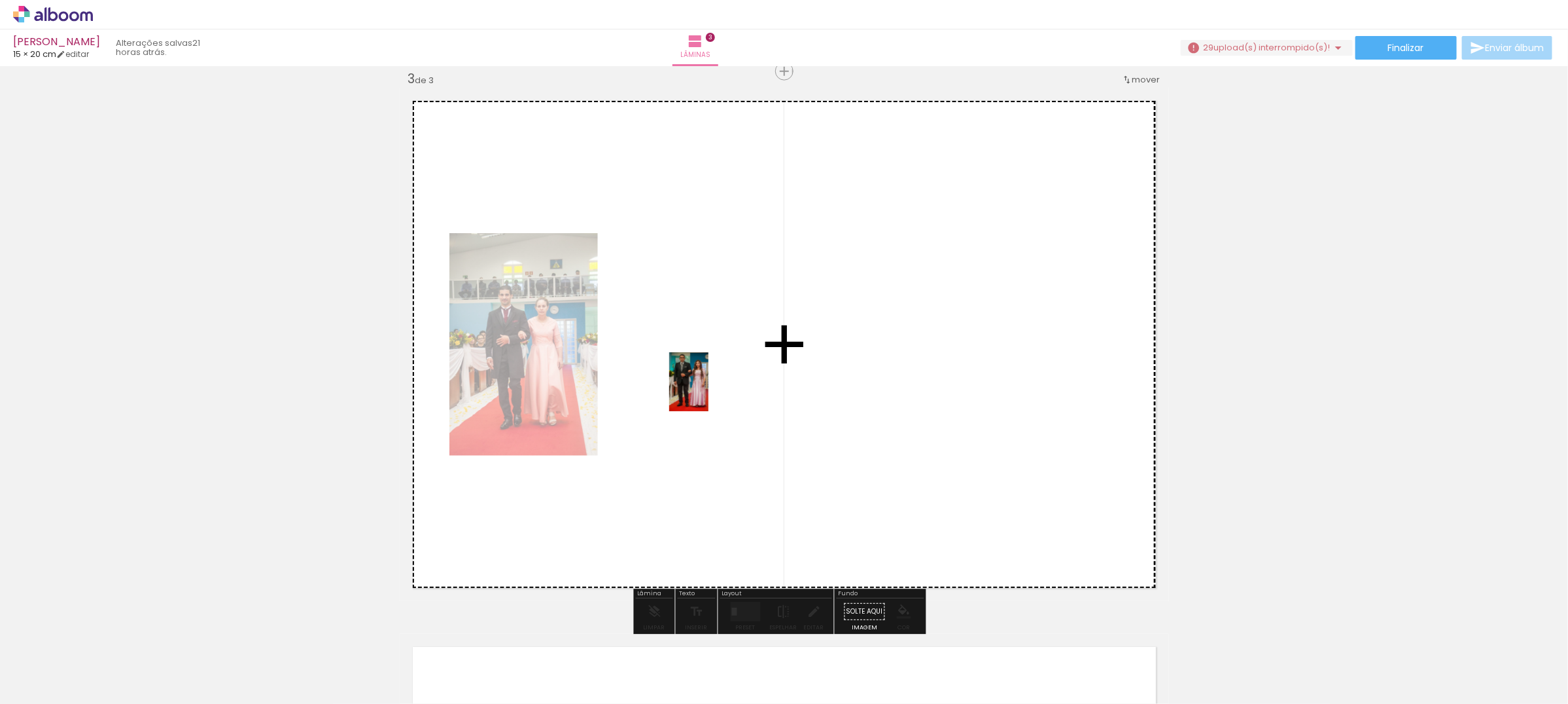
drag, startPoint x: 223, startPoint y: 676, endPoint x: 709, endPoint y: 392, distance: 562.9
click at [709, 392] on quentale-workspace at bounding box center [784, 352] width 1568 height 704
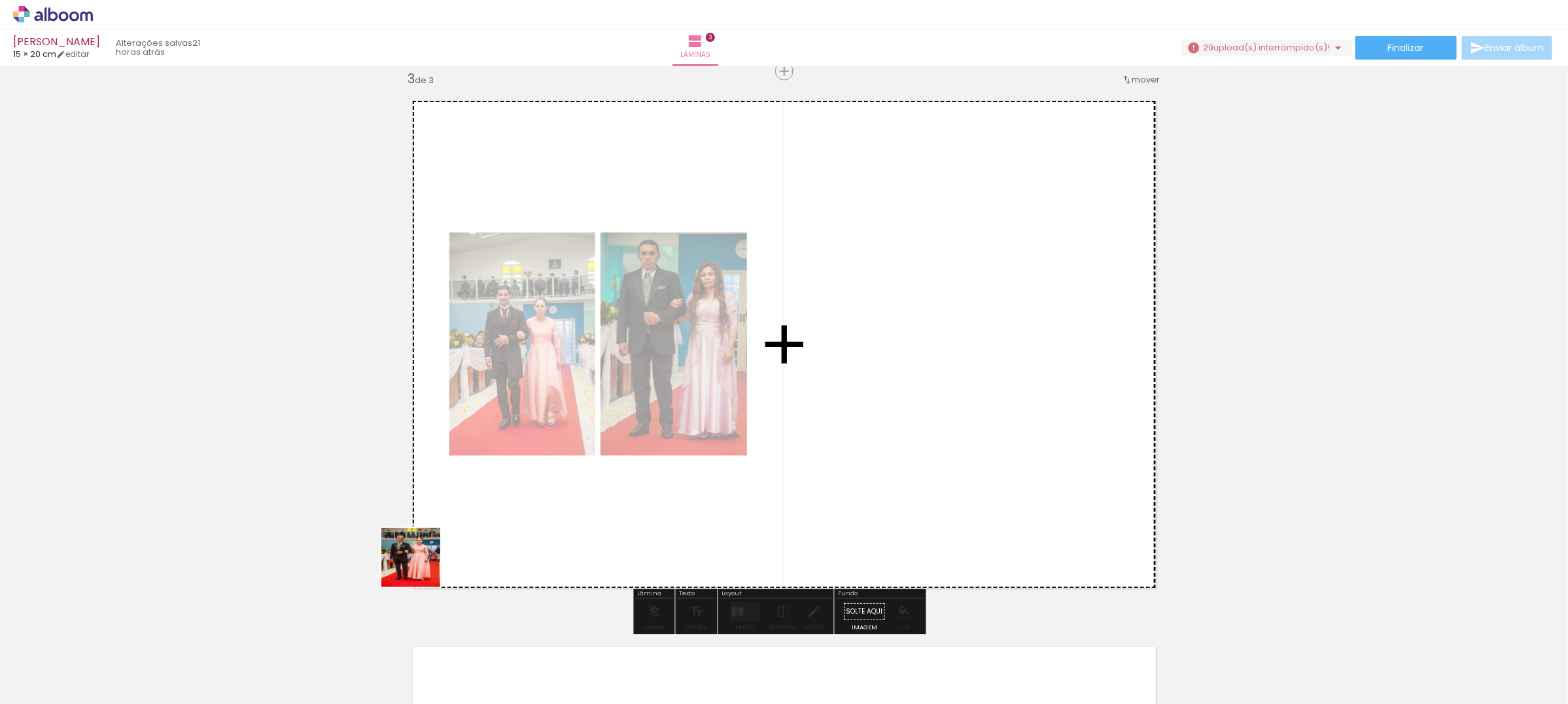
drag, startPoint x: 331, startPoint y: 637, endPoint x: 487, endPoint y: 504, distance: 205.0
click at [487, 504] on quentale-workspace at bounding box center [784, 352] width 1568 height 704
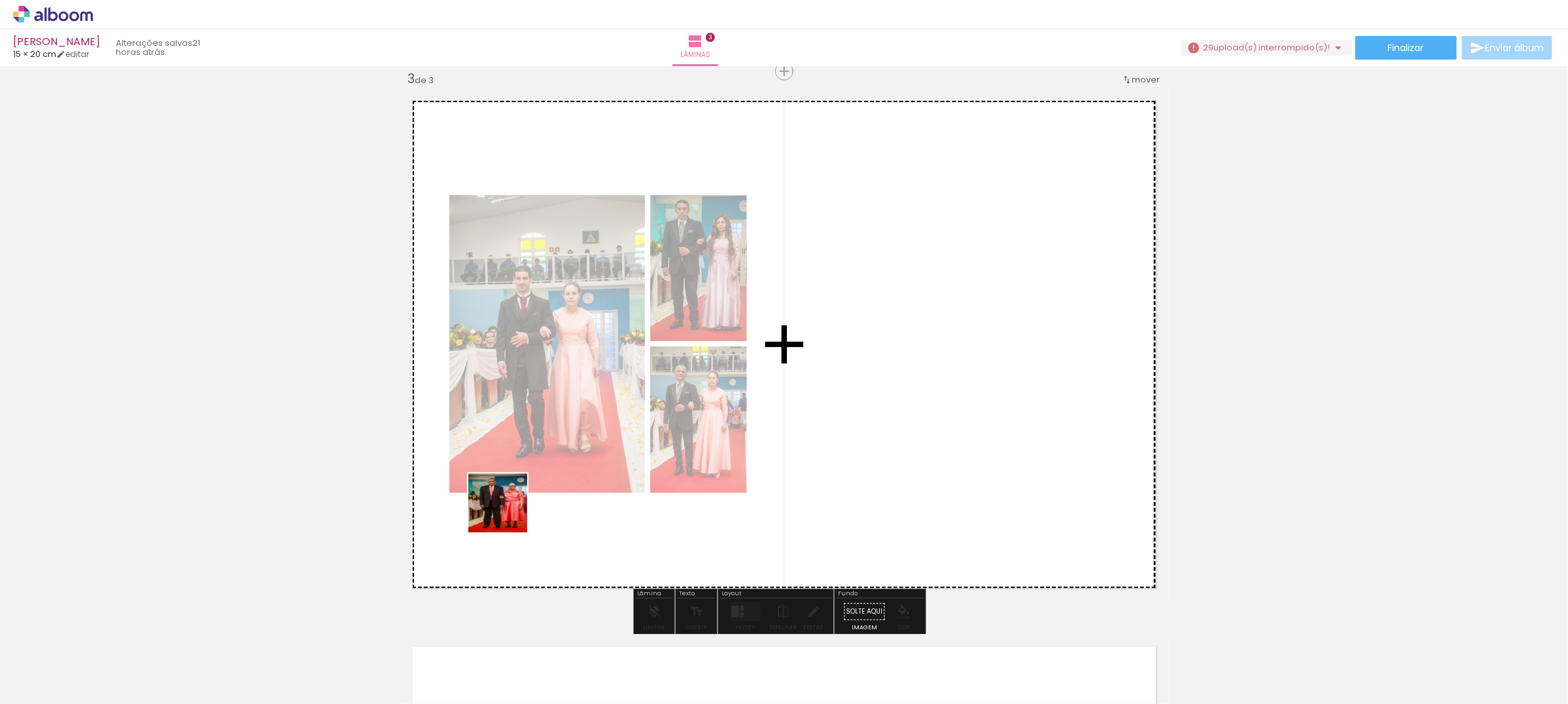
drag, startPoint x: 366, startPoint y: 676, endPoint x: 508, endPoint y: 513, distance: 216.2
click at [508, 513] on quentale-workspace at bounding box center [784, 352] width 1568 height 704
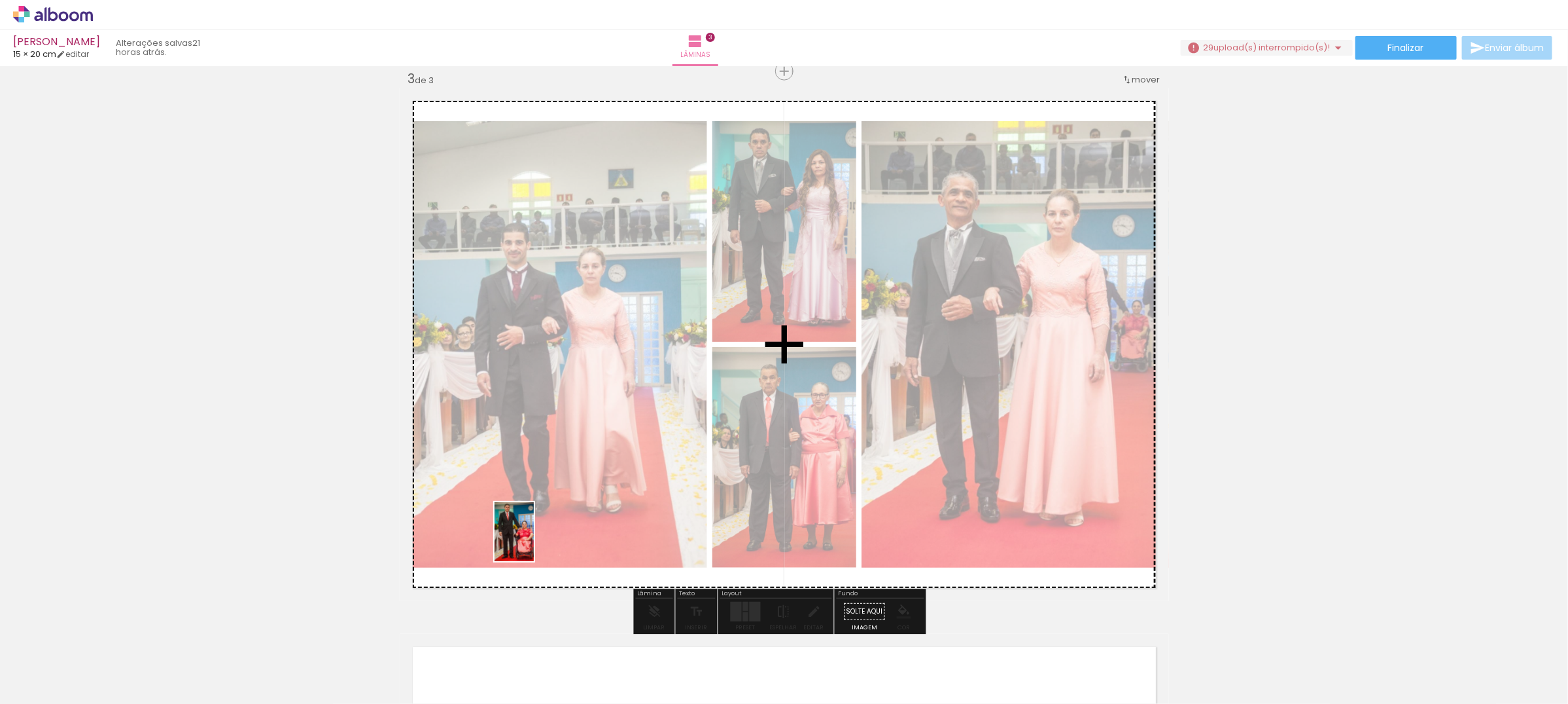
drag, startPoint x: 439, startPoint y: 661, endPoint x: 534, endPoint y: 541, distance: 153.1
click at [534, 541] on quentale-workspace at bounding box center [784, 352] width 1568 height 704
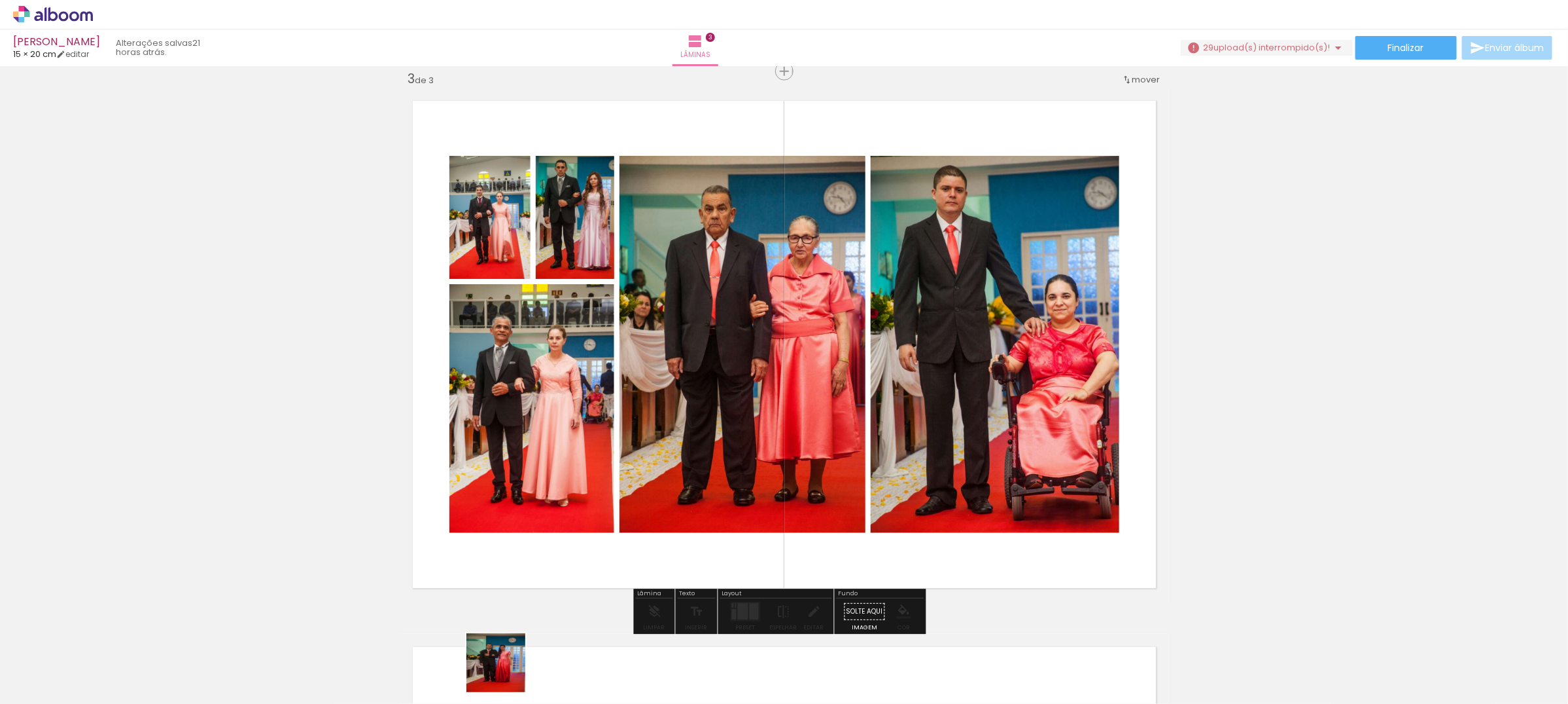
drag, startPoint x: 504, startPoint y: 678, endPoint x: 569, endPoint y: 659, distance: 67.7
click at [596, 518] on quentale-workspace at bounding box center [784, 352] width 1568 height 704
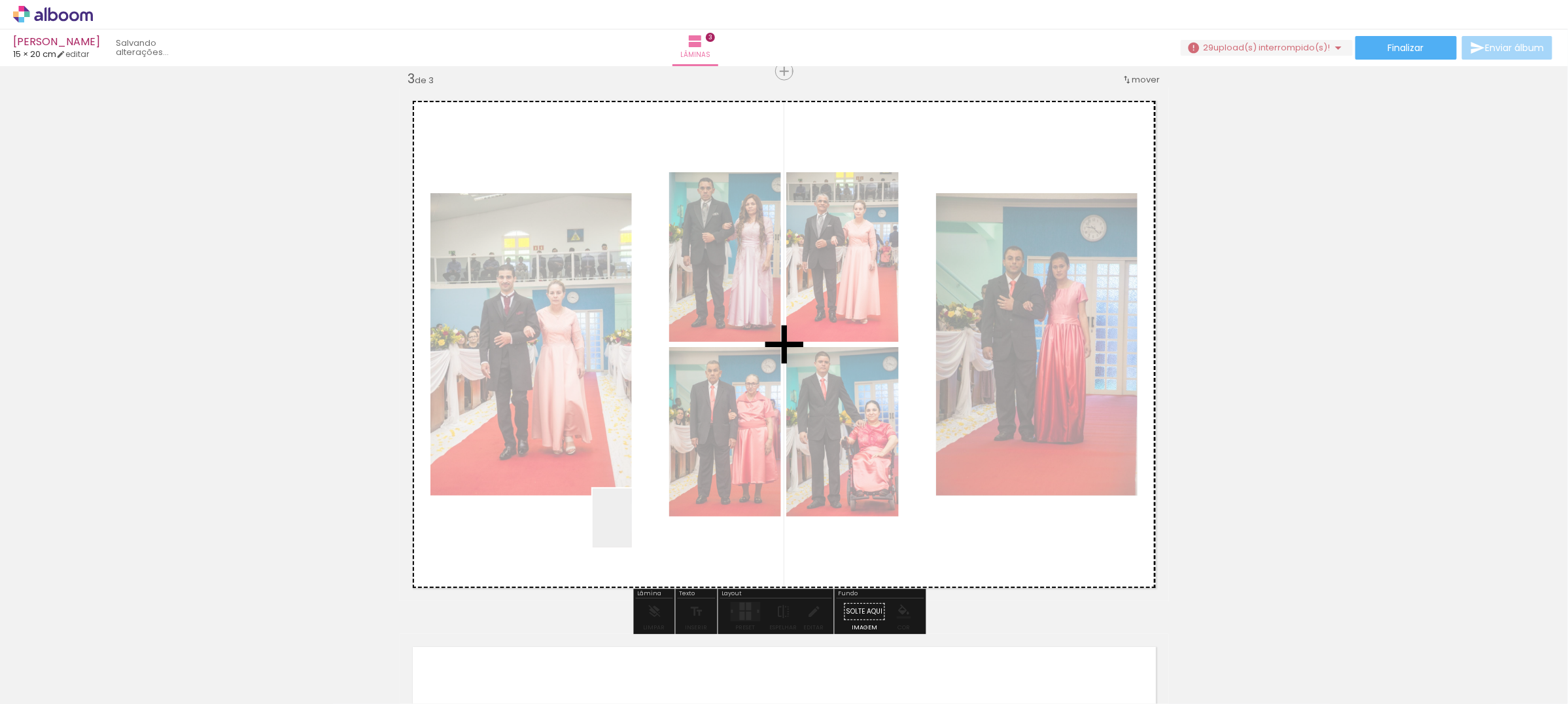
click at [632, 527] on quentale-workspace at bounding box center [784, 352] width 1568 height 704
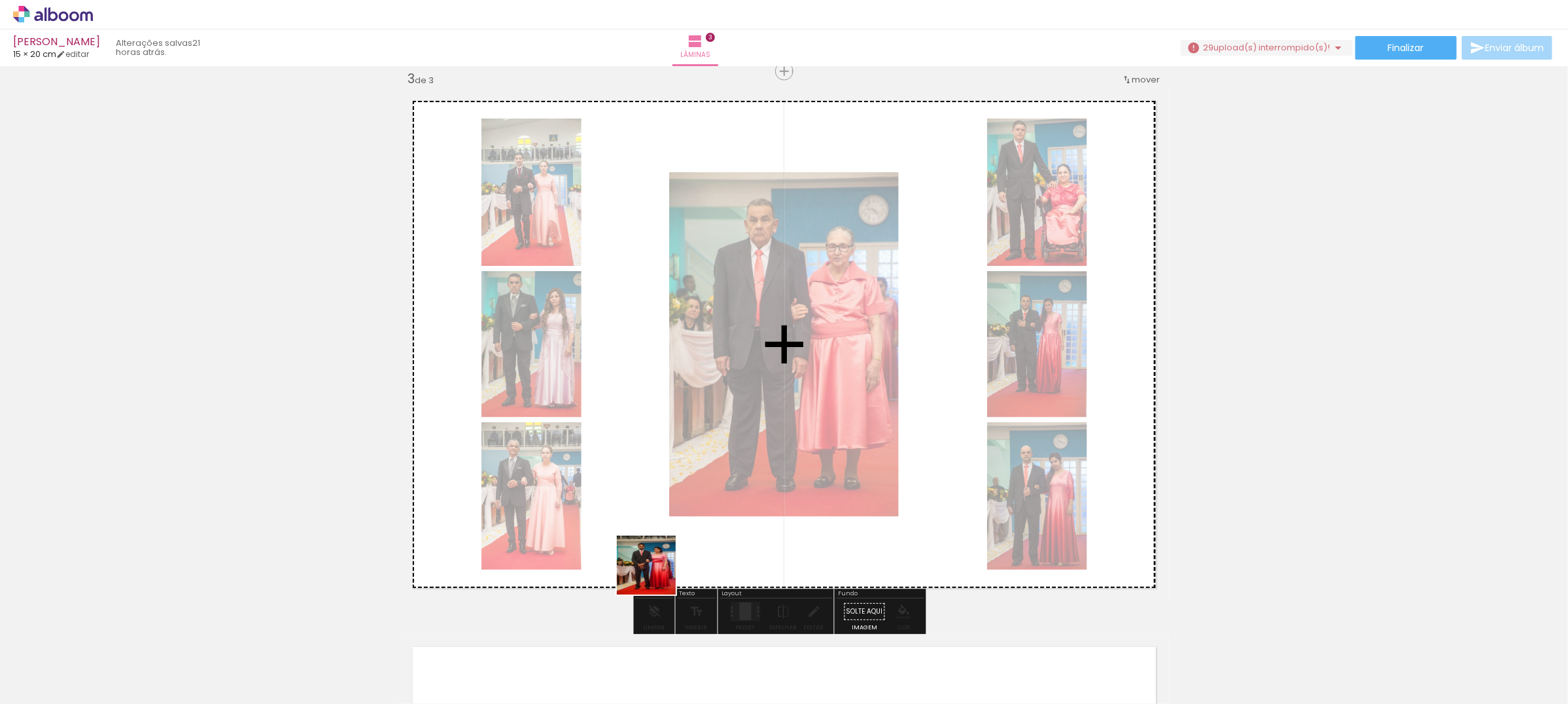
drag, startPoint x: 648, startPoint y: 659, endPoint x: 661, endPoint y: 541, distance: 118.7
click at [661, 541] on quentale-workspace at bounding box center [784, 352] width 1568 height 704
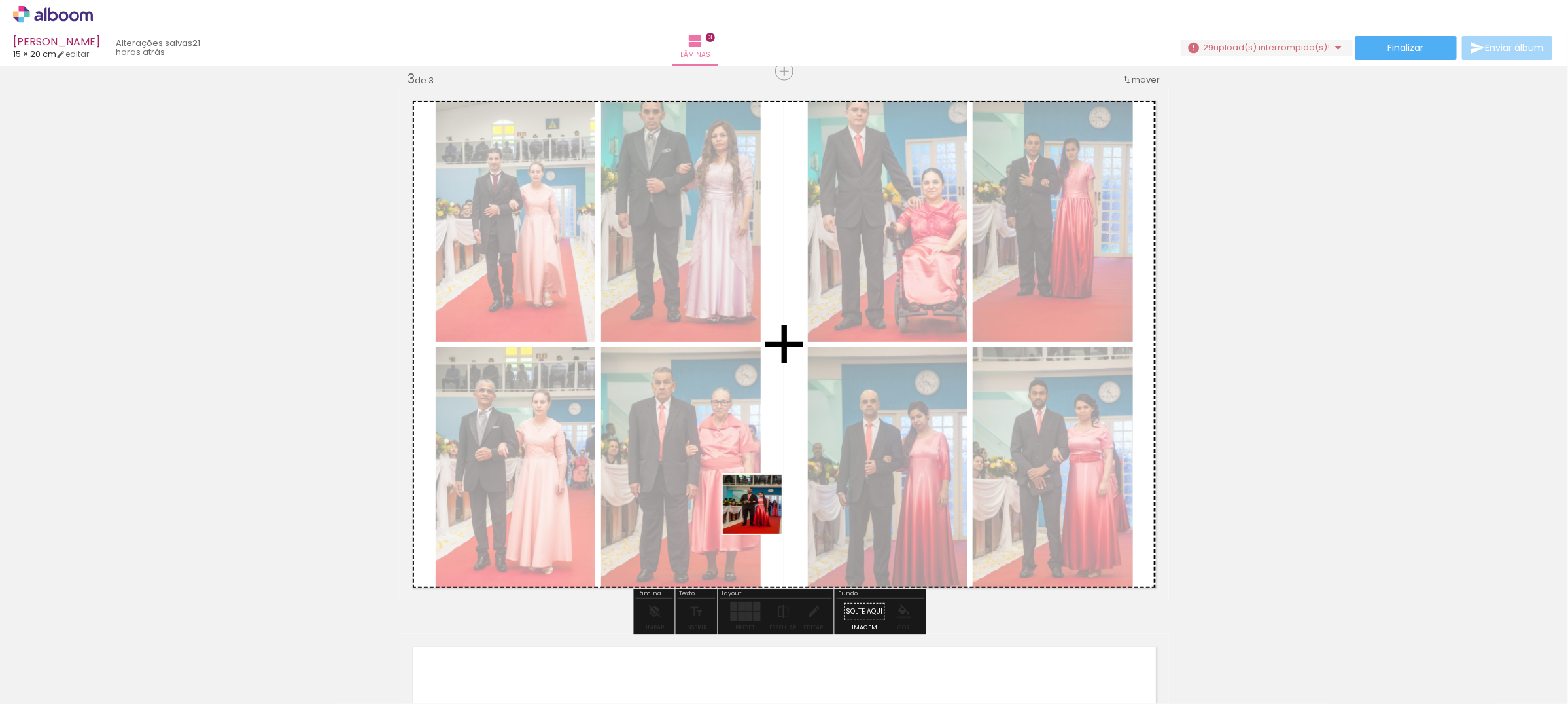
drag, startPoint x: 717, startPoint y: 656, endPoint x: 792, endPoint y: 669, distance: 76.1
click at [763, 512] on quentale-workspace at bounding box center [784, 352] width 1568 height 704
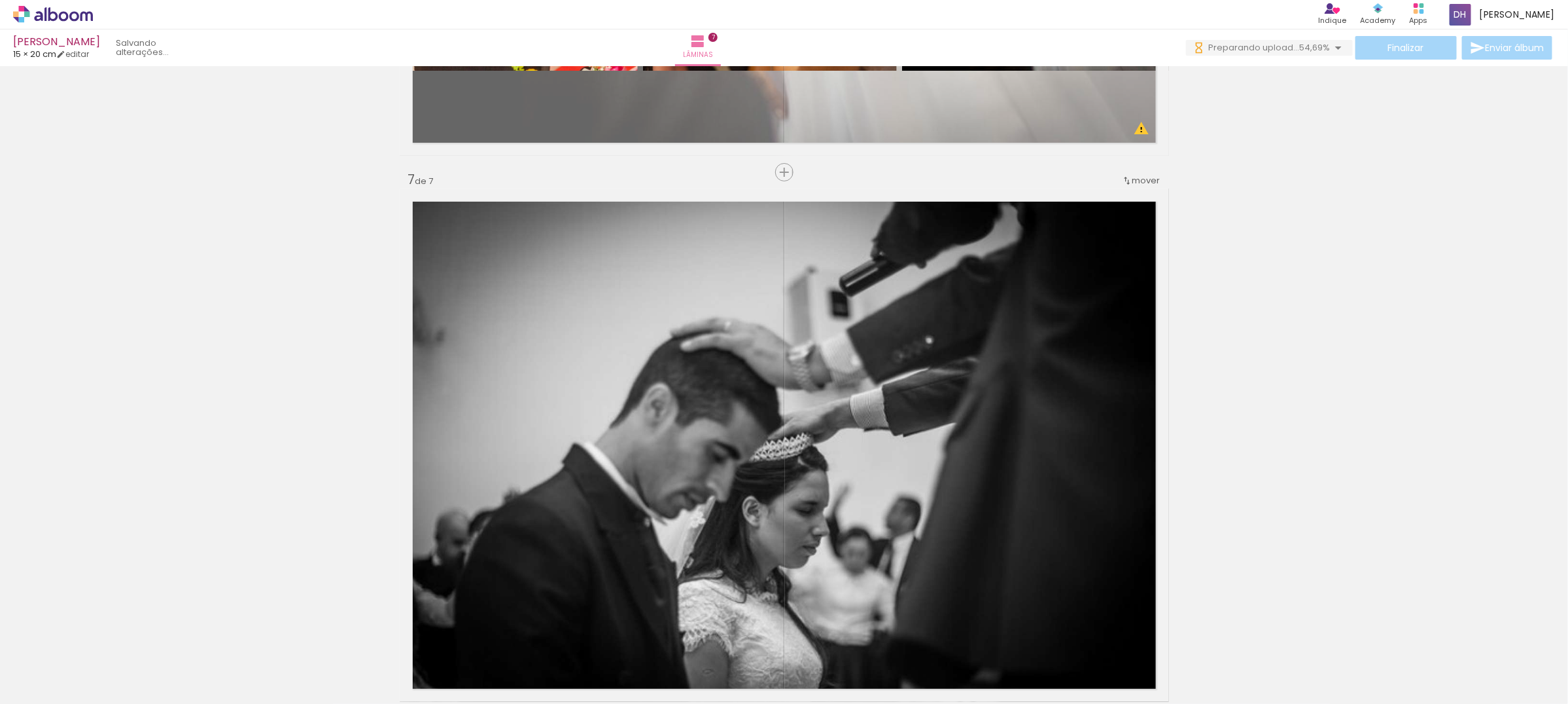
scroll to position [0, 2174]
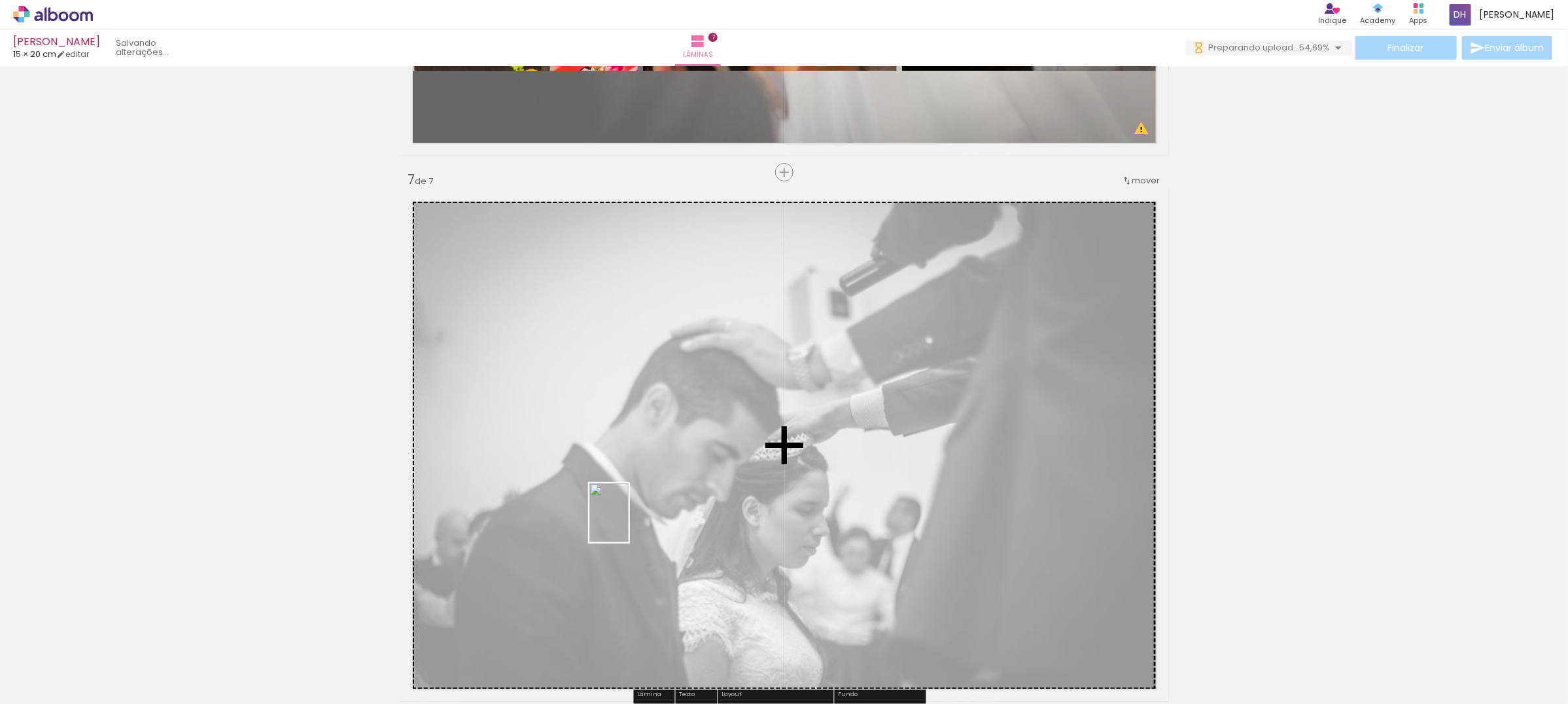
drag, startPoint x: 604, startPoint y: 666, endPoint x: 629, endPoint y: 522, distance: 146.2
click at [629, 522] on quentale-workspace at bounding box center [784, 352] width 1568 height 704
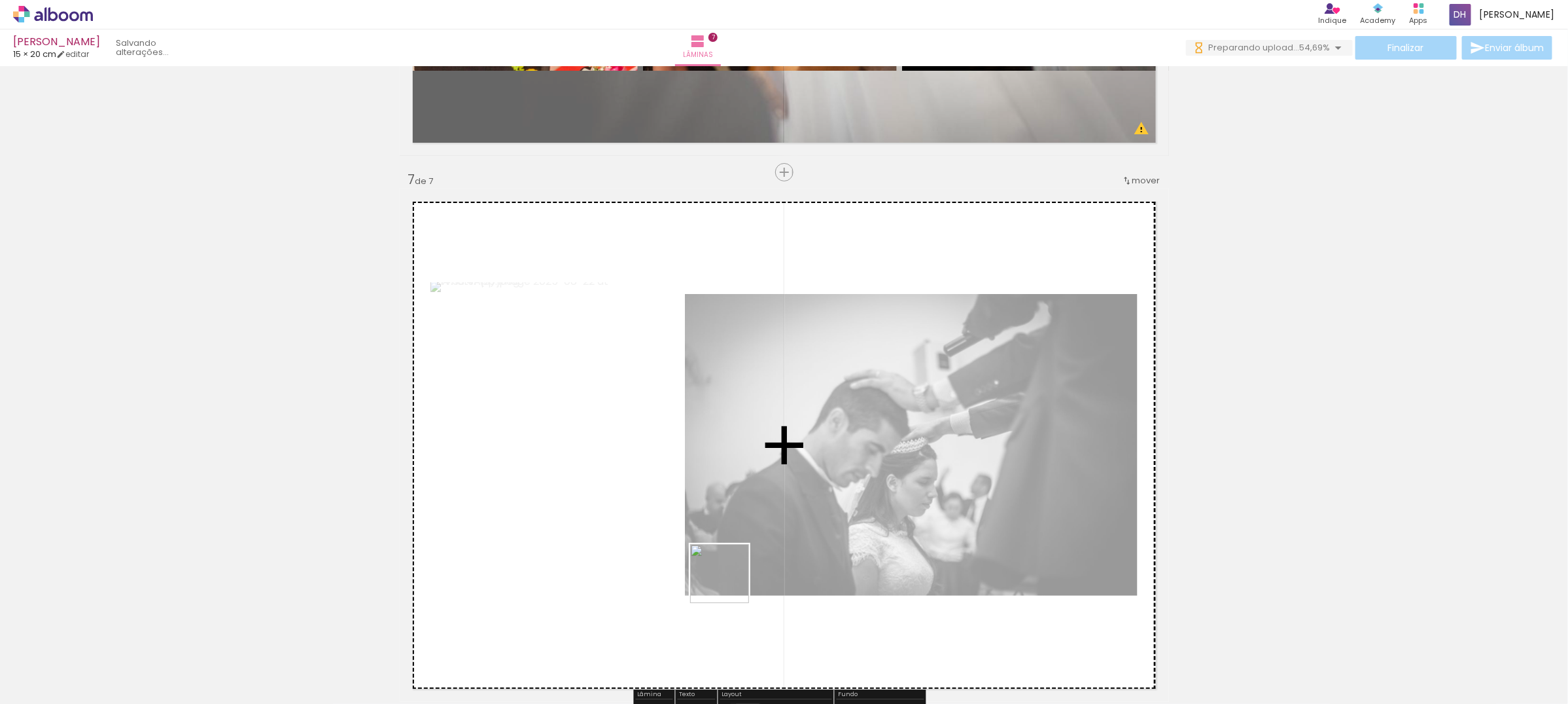
drag, startPoint x: 671, startPoint y: 676, endPoint x: 733, endPoint y: 576, distance: 117.7
click at [733, 576] on quentale-workspace at bounding box center [784, 352] width 1568 height 704
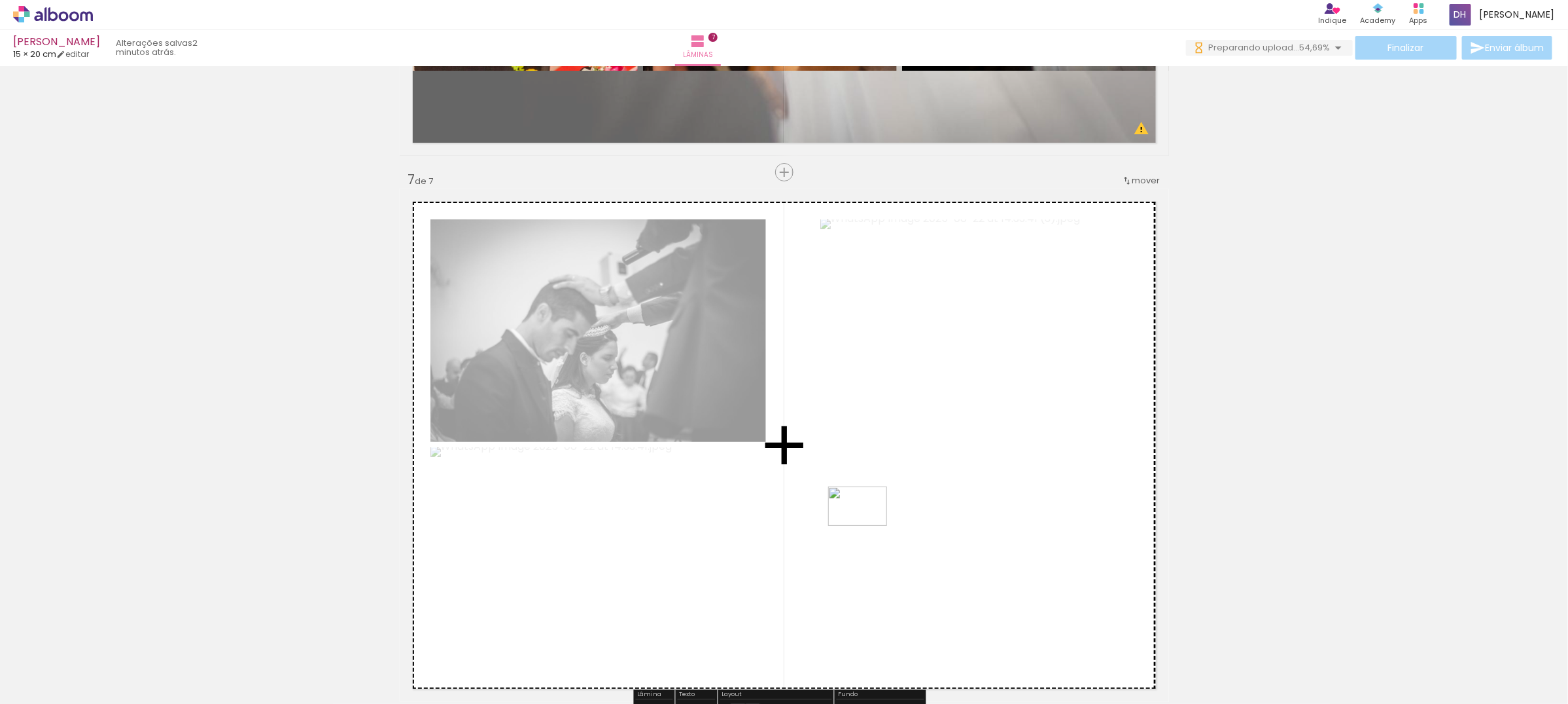
drag, startPoint x: 744, startPoint y: 672, endPoint x: 867, endPoint y: 526, distance: 190.9
click at [867, 526] on quentale-workspace at bounding box center [784, 352] width 1568 height 704
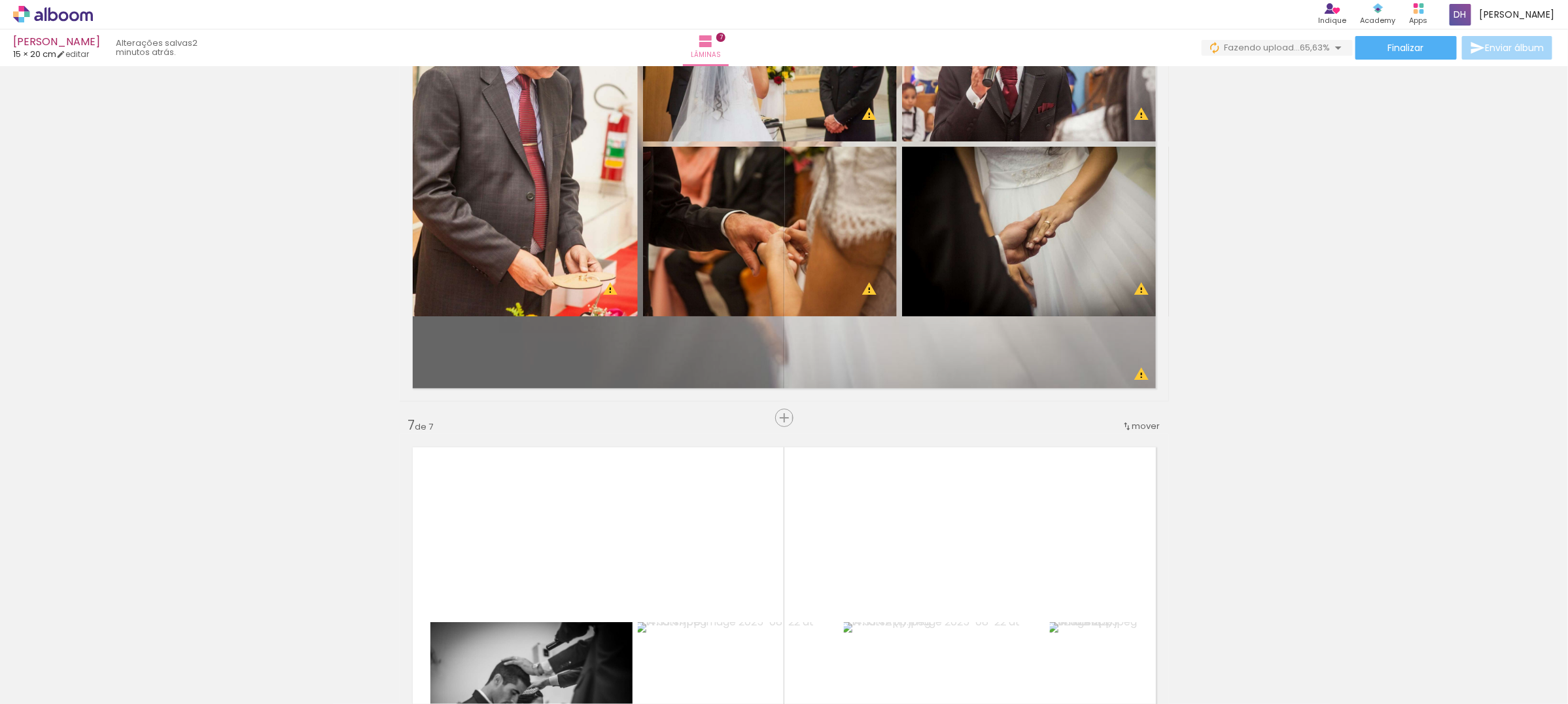
scroll to position [3191, 0]
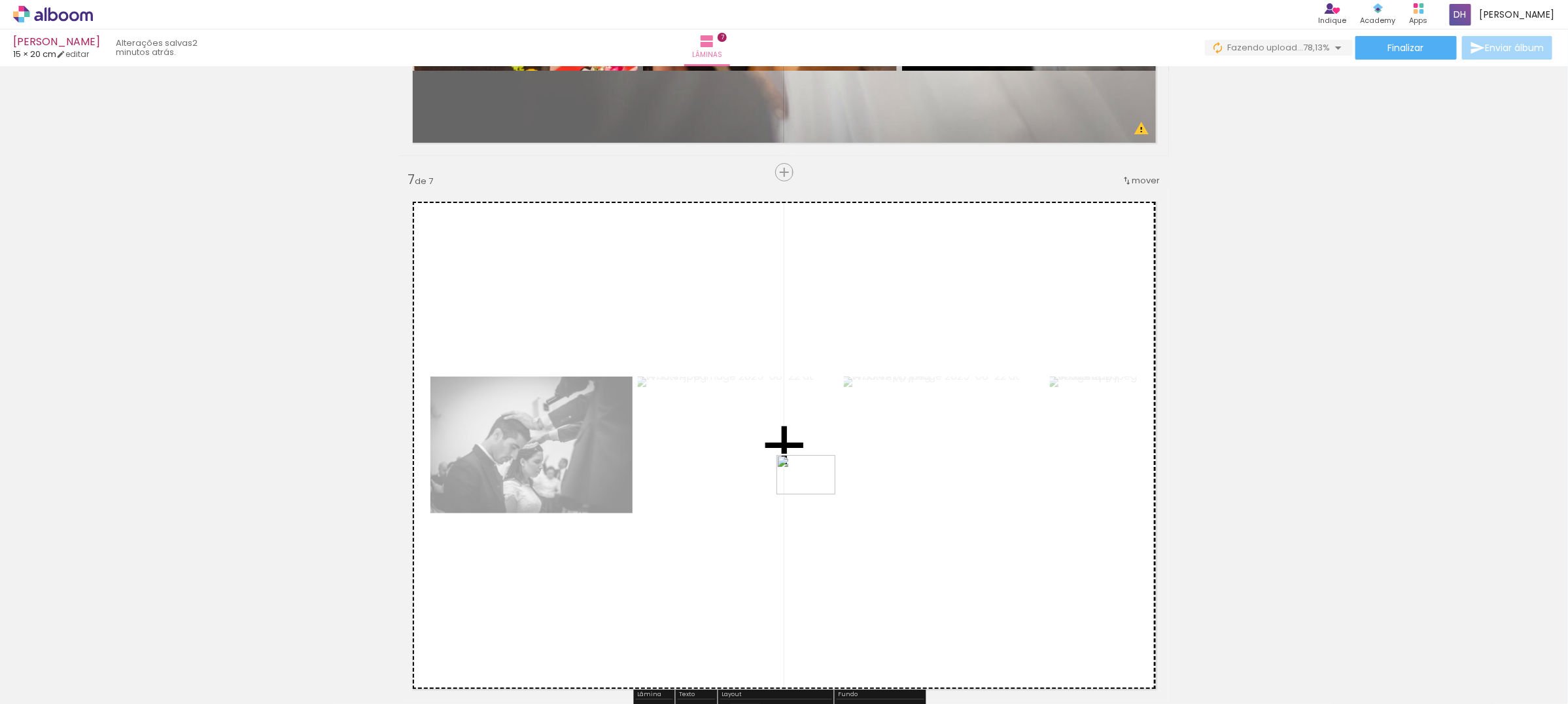
drag, startPoint x: 812, startPoint y: 662, endPoint x: 816, endPoint y: 494, distance: 168.0
click at [816, 494] on quentale-workspace at bounding box center [784, 352] width 1568 height 704
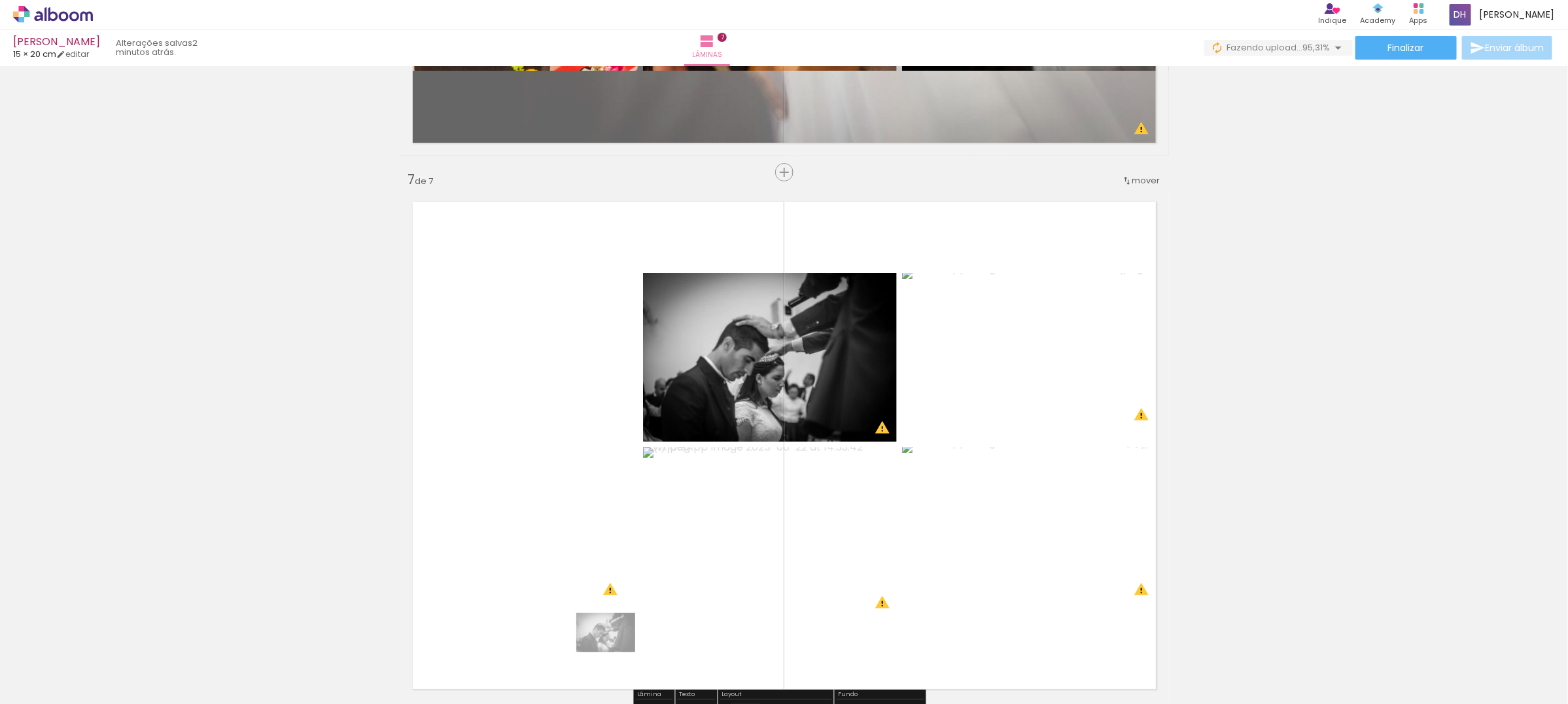
drag, startPoint x: 535, startPoint y: 669, endPoint x: 897, endPoint y: 490, distance: 403.8
click at [522, 661] on div at bounding box center [522, 659] width 59 height 39
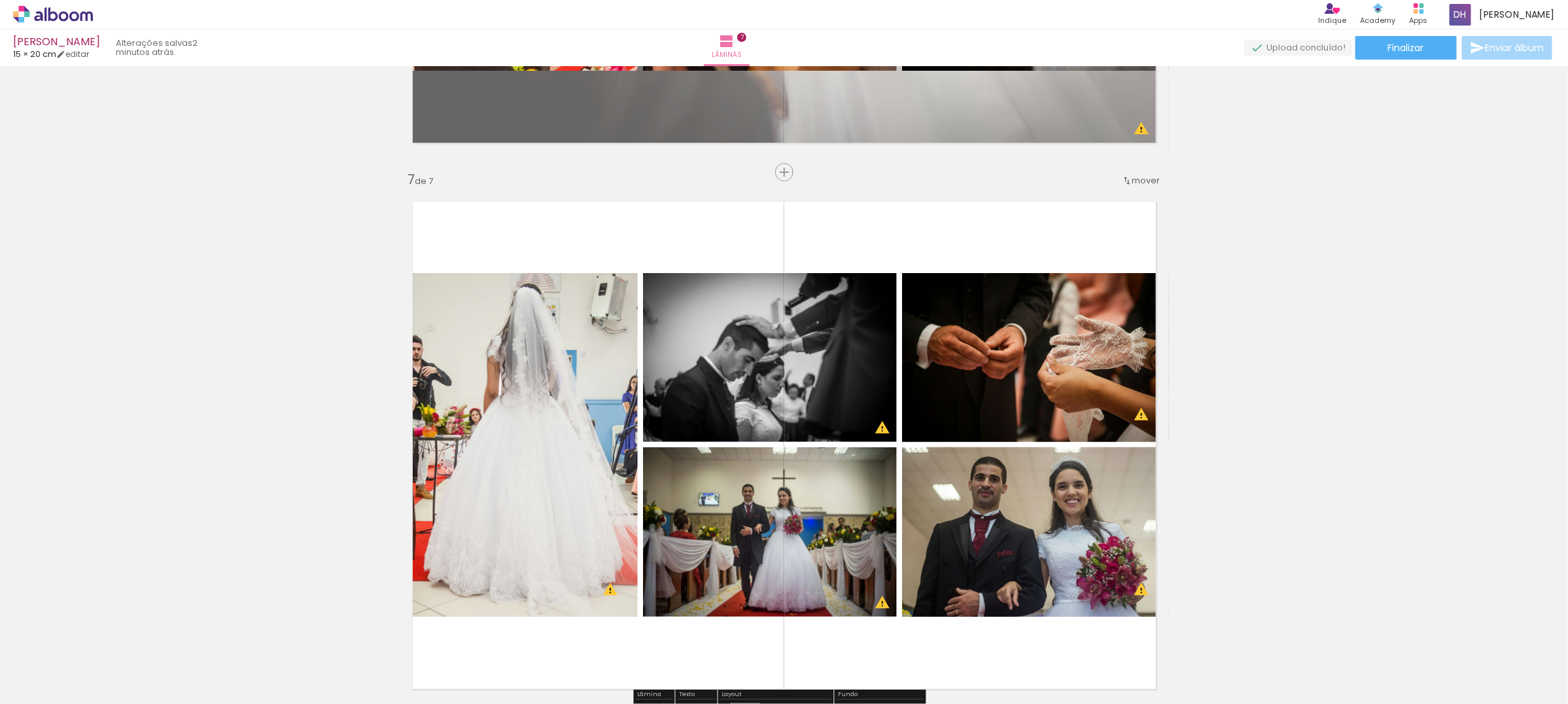
scroll to position [3436, 0]
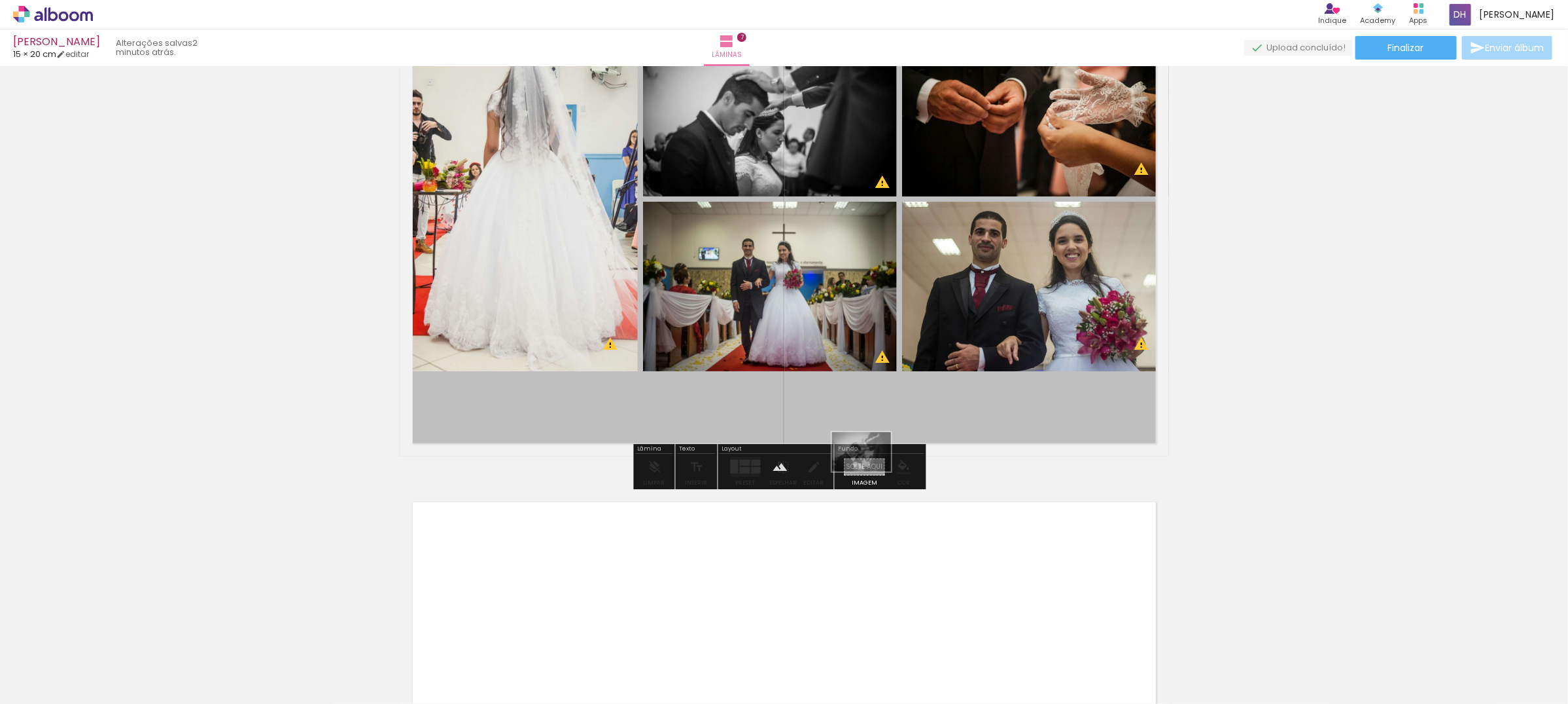
drag, startPoint x: 528, startPoint y: 666, endPoint x: 871, endPoint y: 472, distance: 394.1
click at [871, 472] on quentale-workspace at bounding box center [784, 352] width 1568 height 704
